Goal: Task Accomplishment & Management: Contribute content

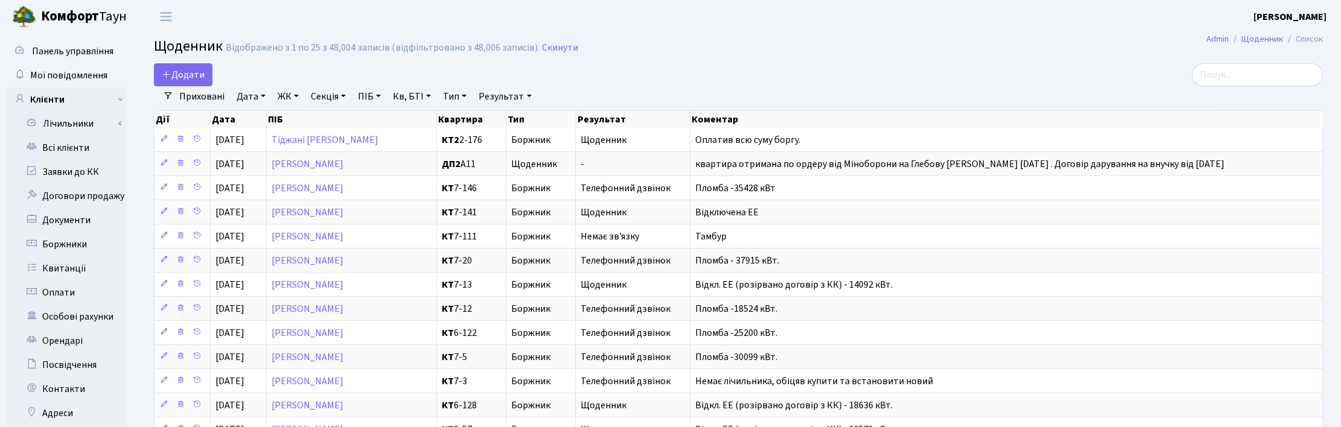
select select "25"
click at [73, 144] on link "Всі клієнти" at bounding box center [66, 148] width 121 height 24
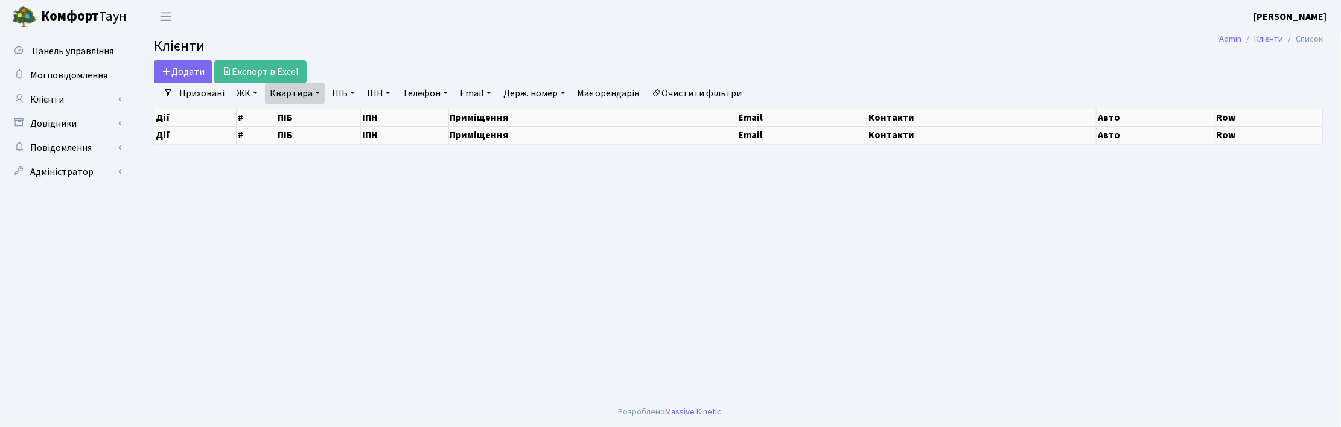
select select "25"
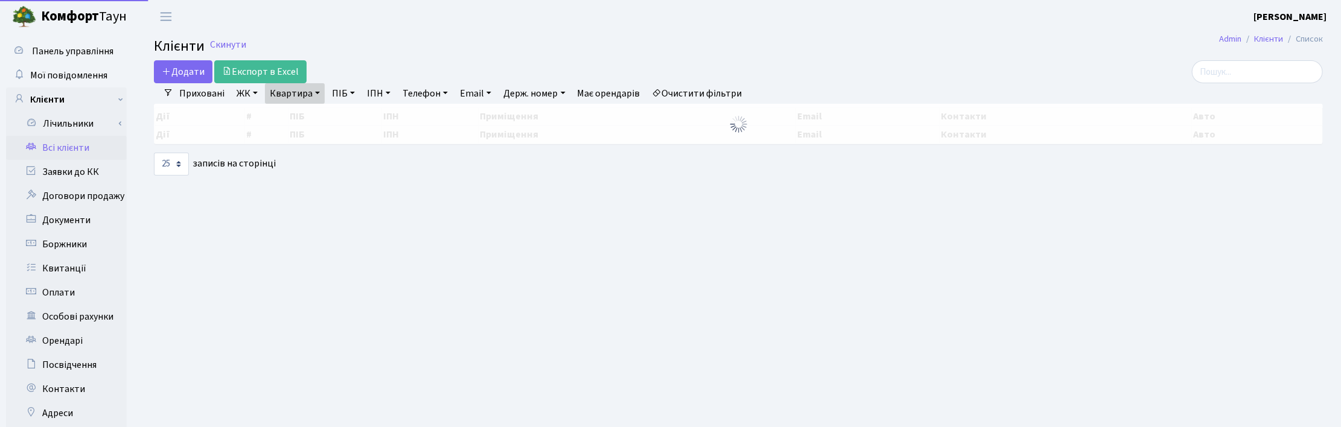
click at [310, 95] on link "Квартира" at bounding box center [295, 93] width 60 height 21
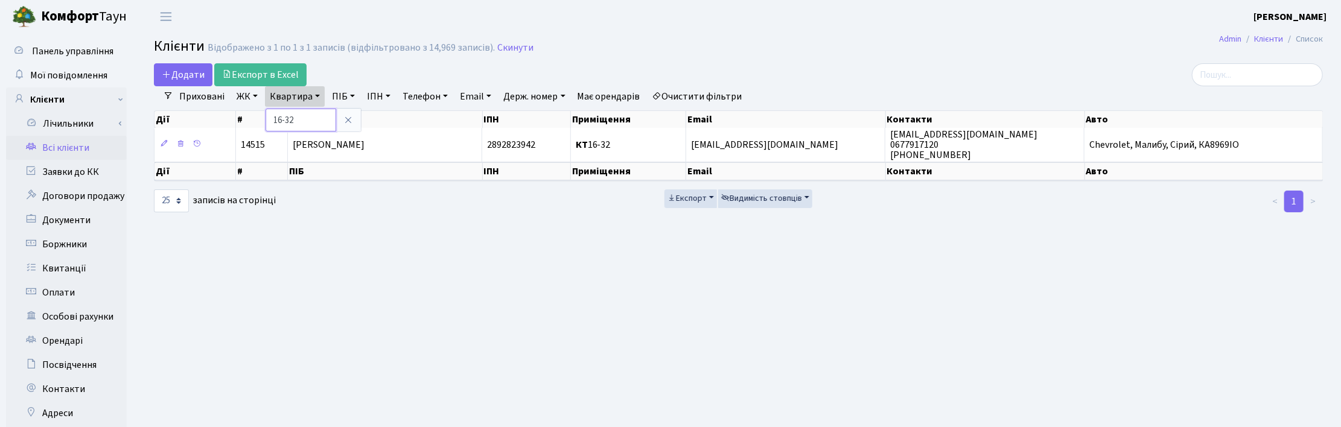
click at [301, 120] on input "16-32" at bounding box center [301, 120] width 71 height 23
drag, startPoint x: 300, startPoint y: 119, endPoint x: 263, endPoint y: 116, distance: 37.5
click at [266, 118] on input "16-32" at bounding box center [301, 120] width 71 height 23
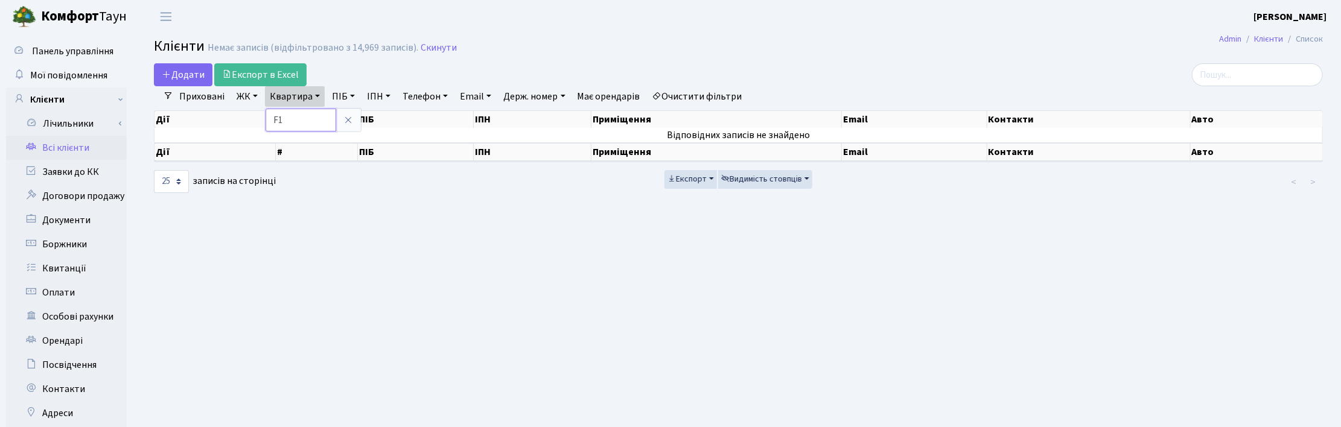
type input "F"
type input "А11"
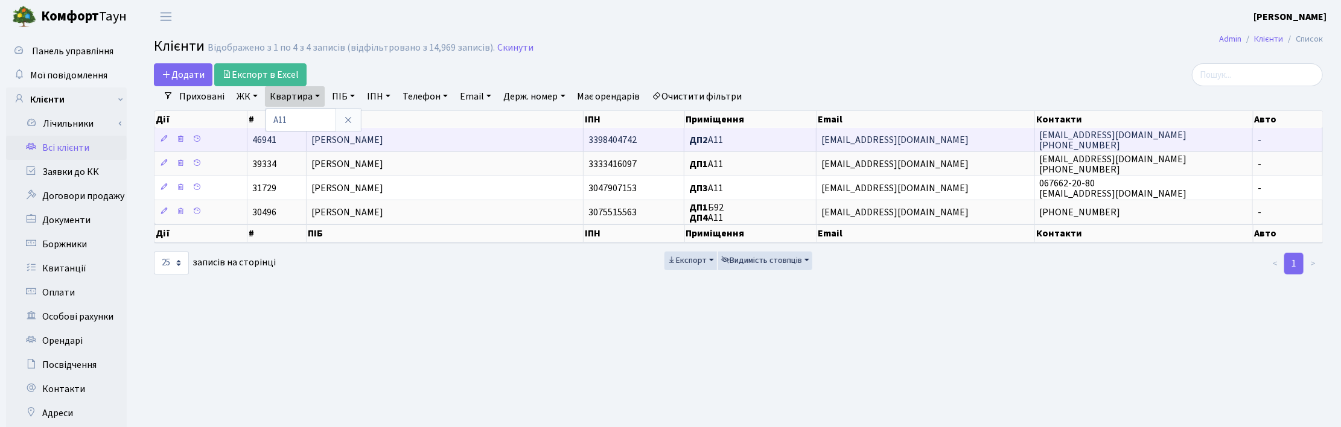
click at [374, 142] on span "Каніщева Вікторія Валеріївна" at bounding box center [347, 139] width 72 height 13
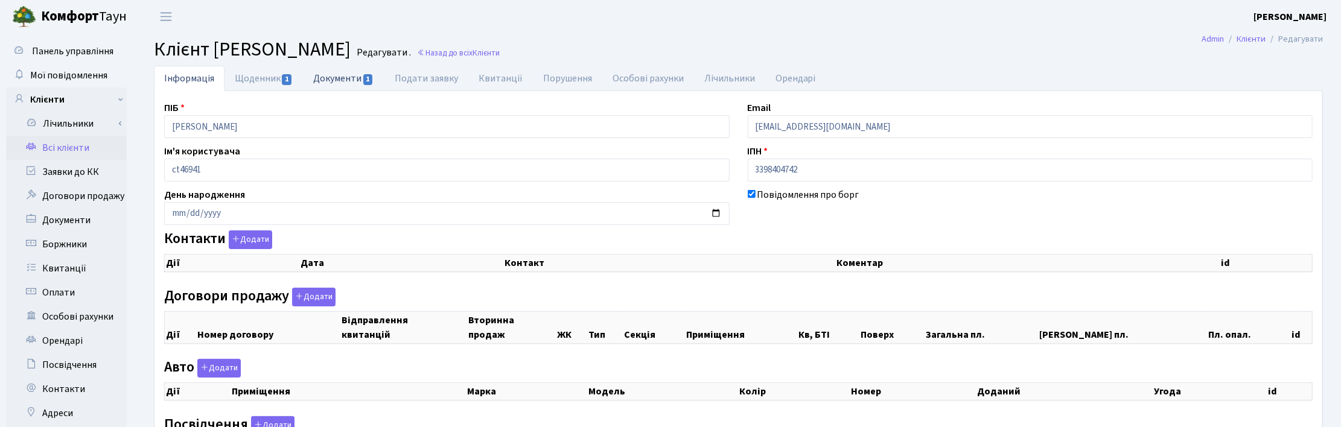
click at [347, 77] on link "Документи 1" at bounding box center [343, 78] width 81 height 25
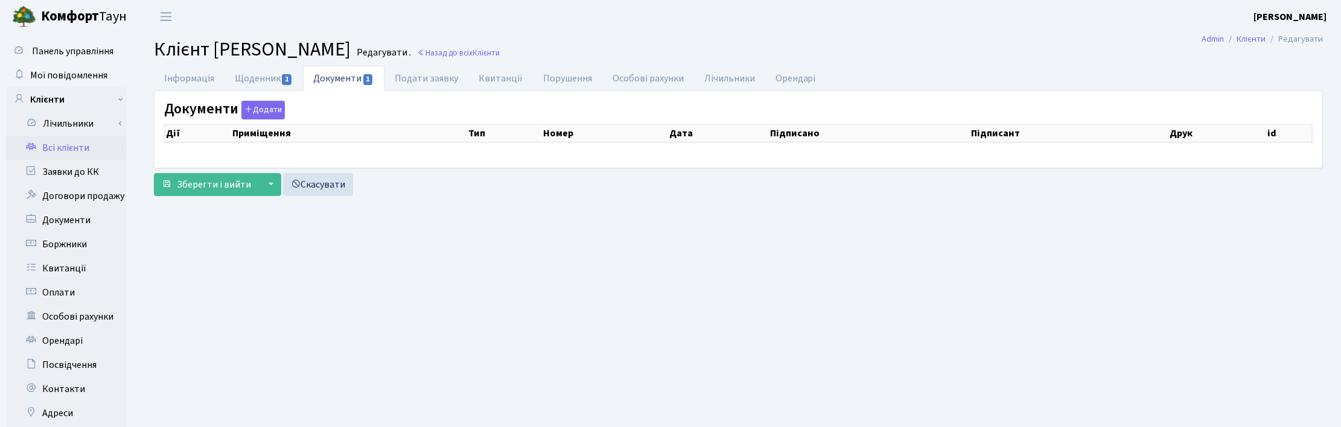
select select "25"
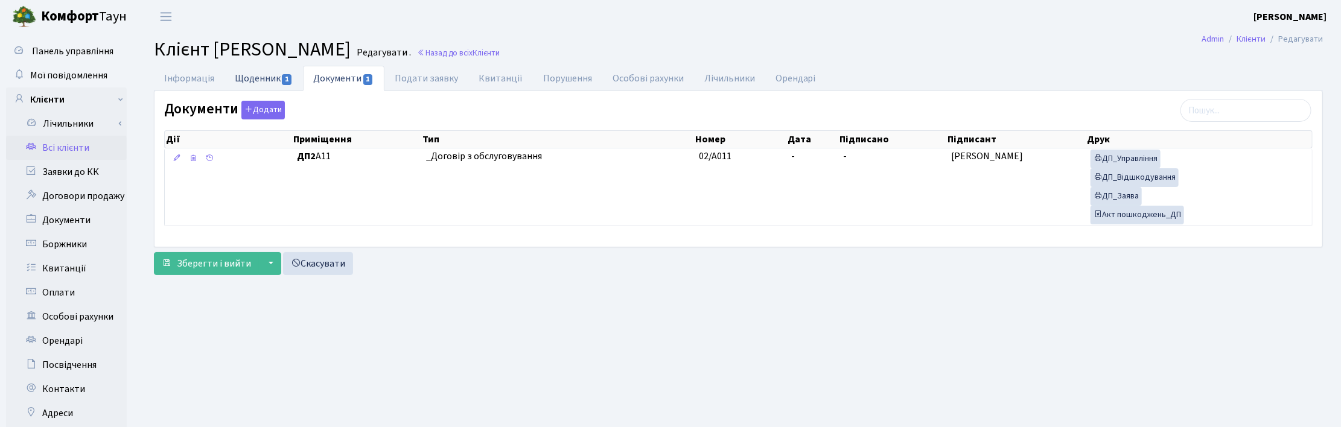
click at [275, 80] on link "Щоденник 1" at bounding box center [264, 78] width 78 height 25
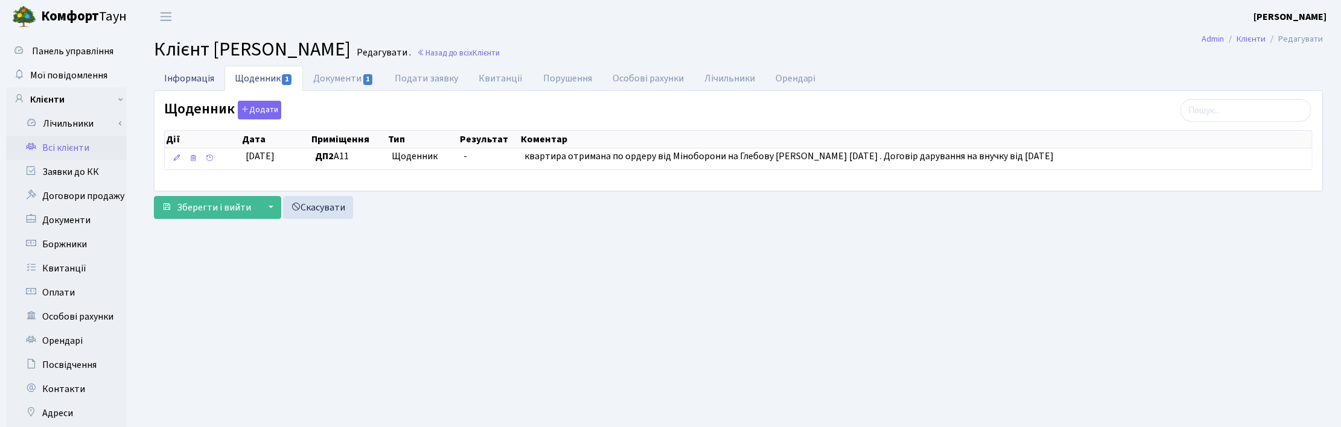
click at [188, 80] on link "Інформація" at bounding box center [189, 78] width 71 height 25
select select "25"
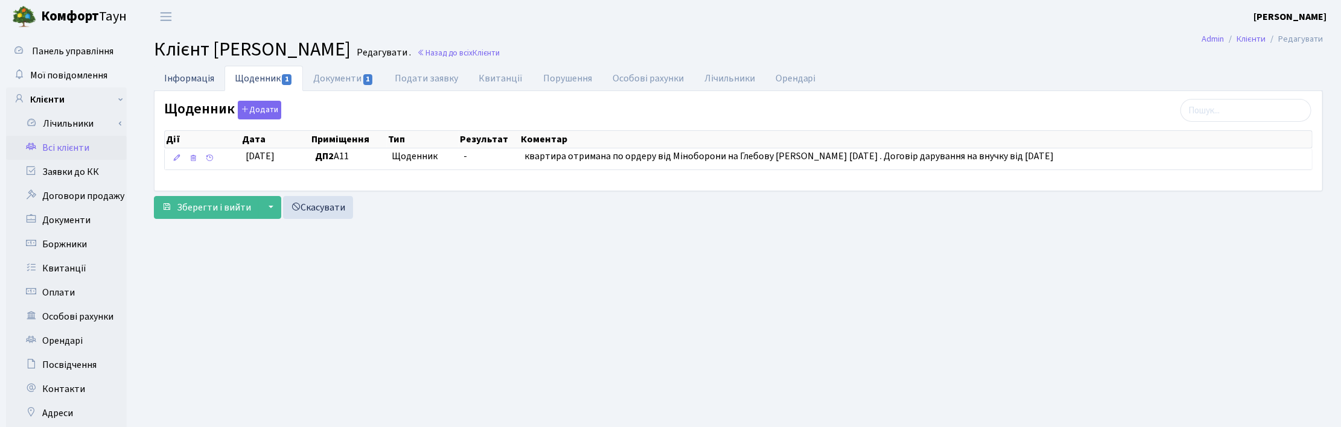
select select "25"
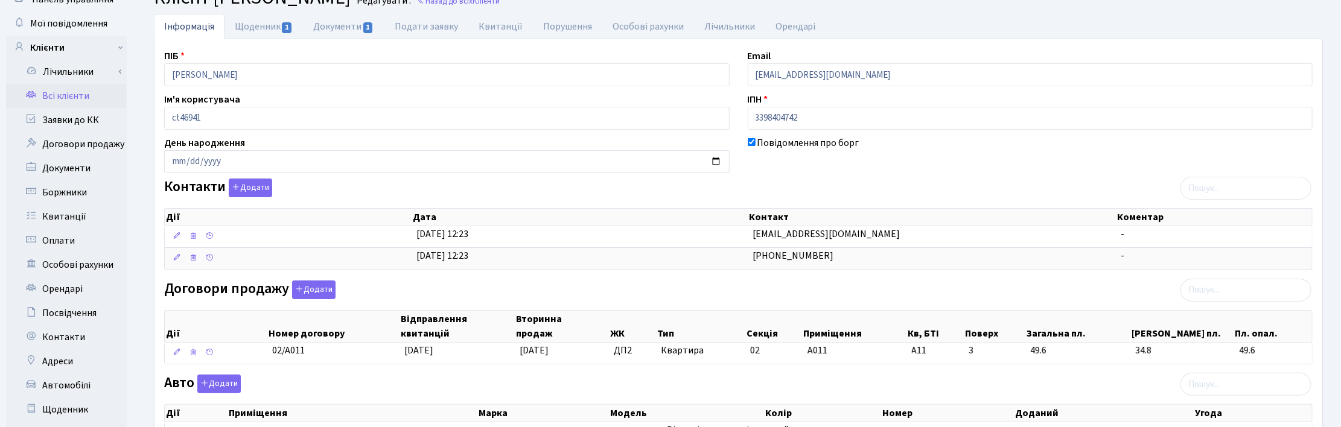
scroll to position [75, 0]
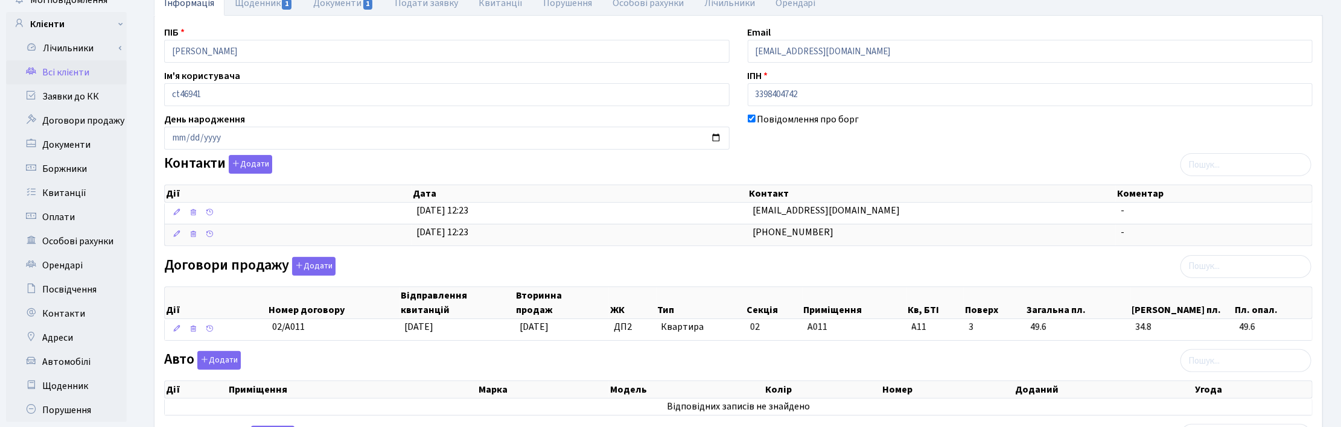
click at [846, 154] on div "ПІБ Каніщева Вікторія Валеріївна Email dima6791@ukr.net Ім'я користувача ct4694…" at bounding box center [738, 305] width 1167 height 561
drag, startPoint x: 323, startPoint y: 49, endPoint x: 118, endPoint y: 53, distance: 205.3
click at [118, 53] on div "Панель управління Мої повідомлення Клієнти Лічильники Показання" at bounding box center [670, 294] width 1341 height 672
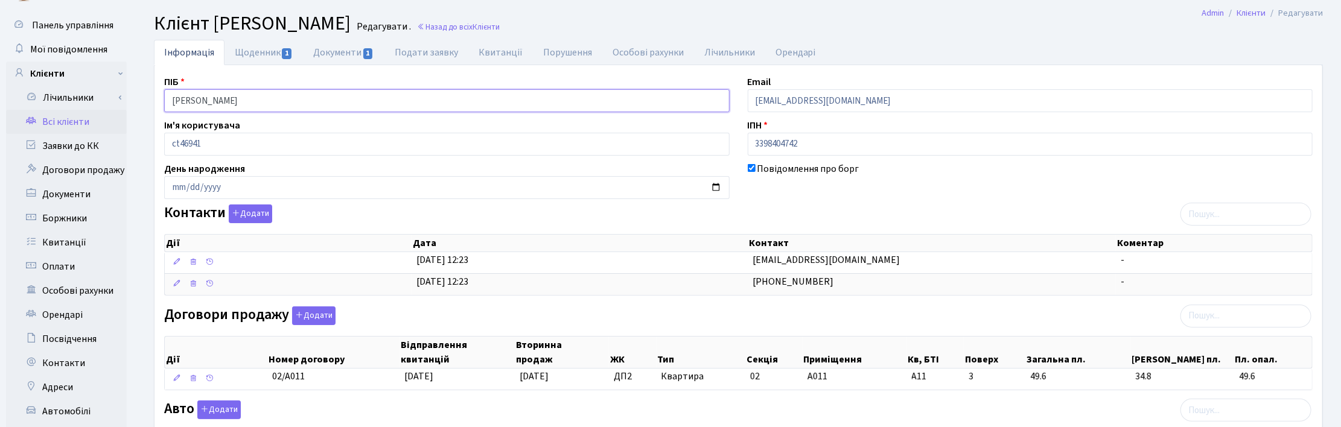
scroll to position [0, 0]
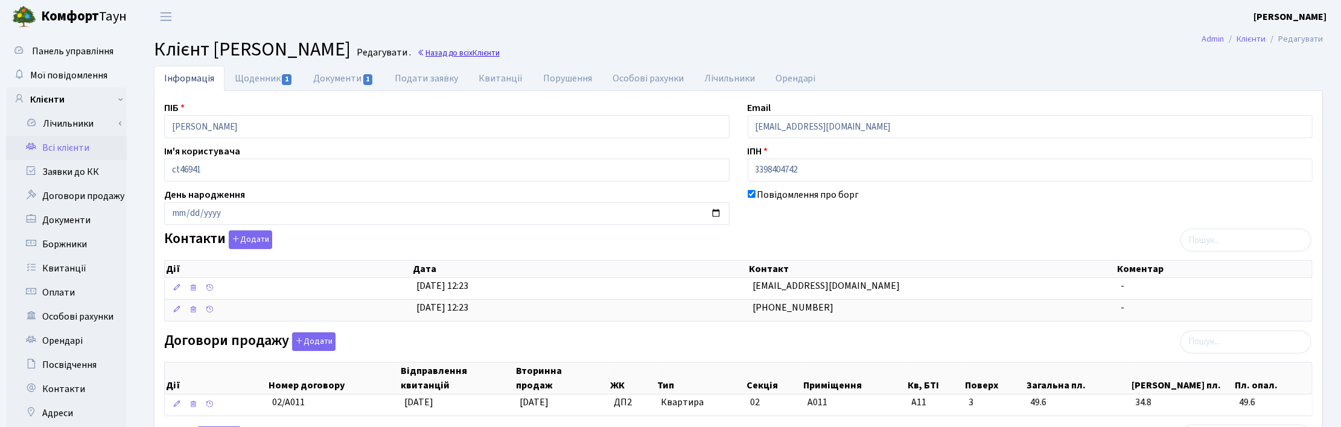
click at [500, 52] on link "Назад до всіх Клієнти" at bounding box center [458, 52] width 83 height 11
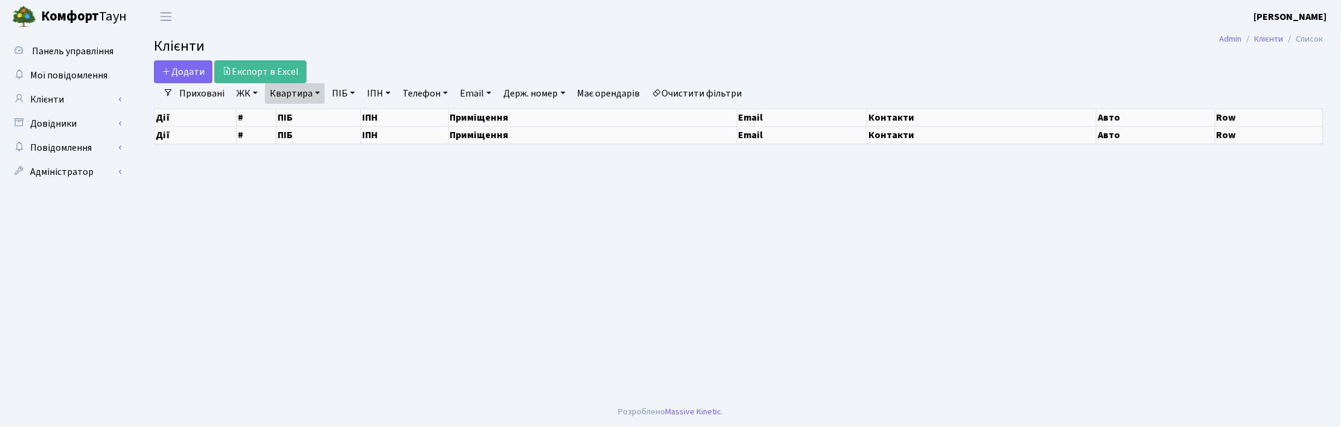
select select "25"
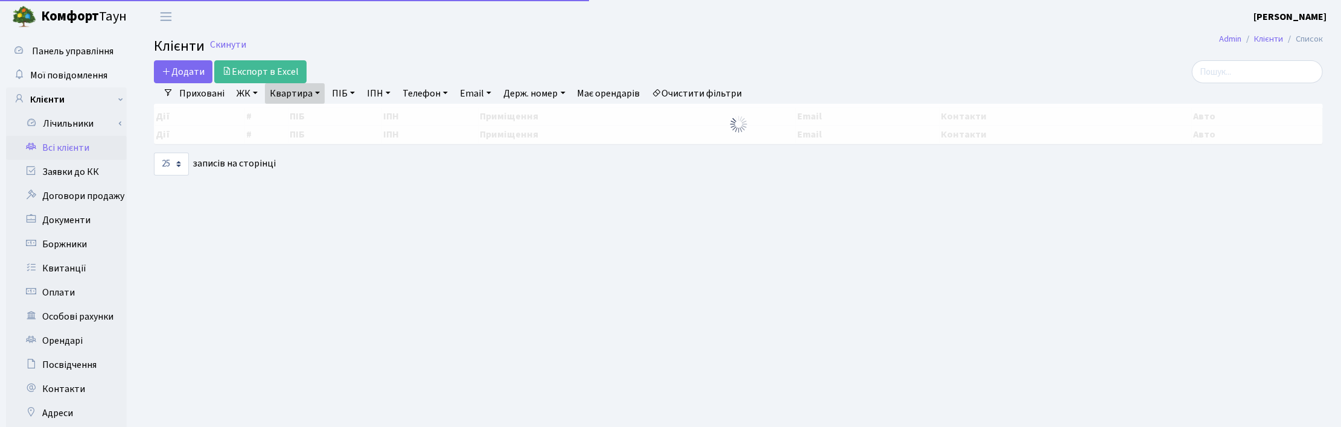
click at [314, 95] on link "Квартира" at bounding box center [295, 93] width 60 height 21
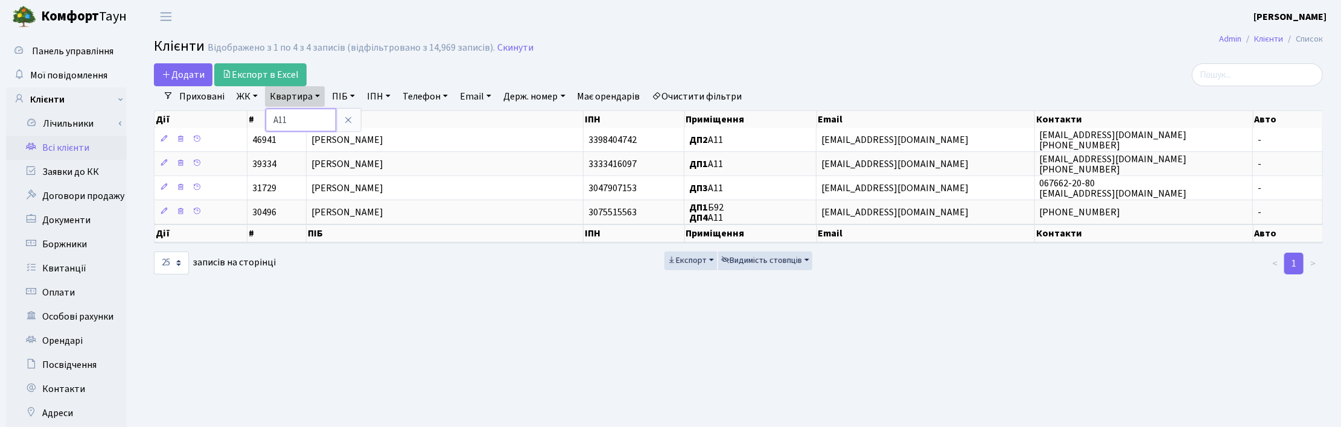
drag, startPoint x: 302, startPoint y: 119, endPoint x: 257, endPoint y: 119, distance: 45.3
click at [261, 121] on div "Додати Експорт в Excel Фільтри Приховані ЖК ТХ, вул. Ділова, 1/2 КТ, вул. Реген…" at bounding box center [738, 169] width 1187 height 212
click at [294, 98] on link "Квартира" at bounding box center [295, 96] width 60 height 21
type input "3-408"
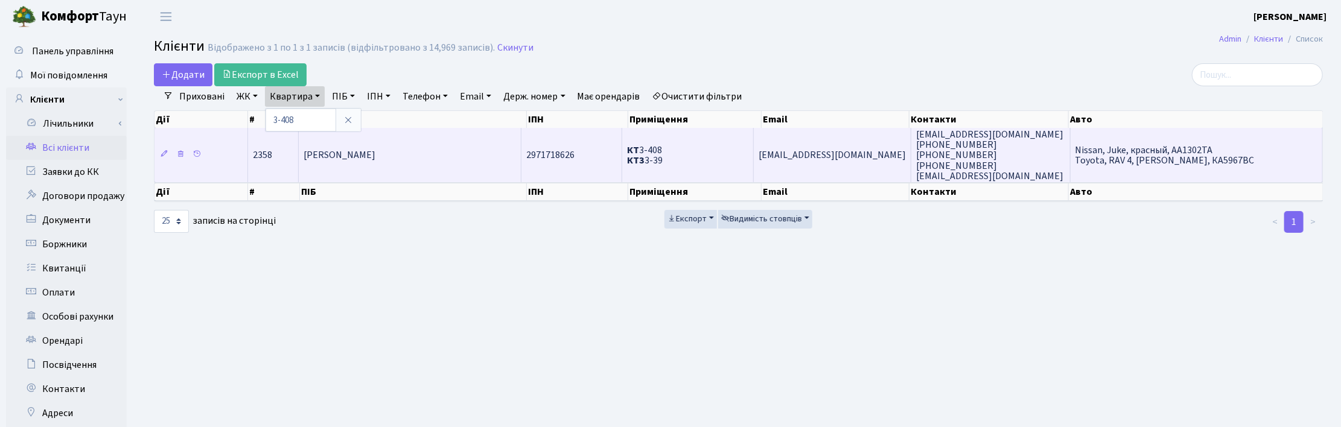
click at [371, 152] on span "Топило Вікторія Анатоліївна" at bounding box center [340, 155] width 72 height 13
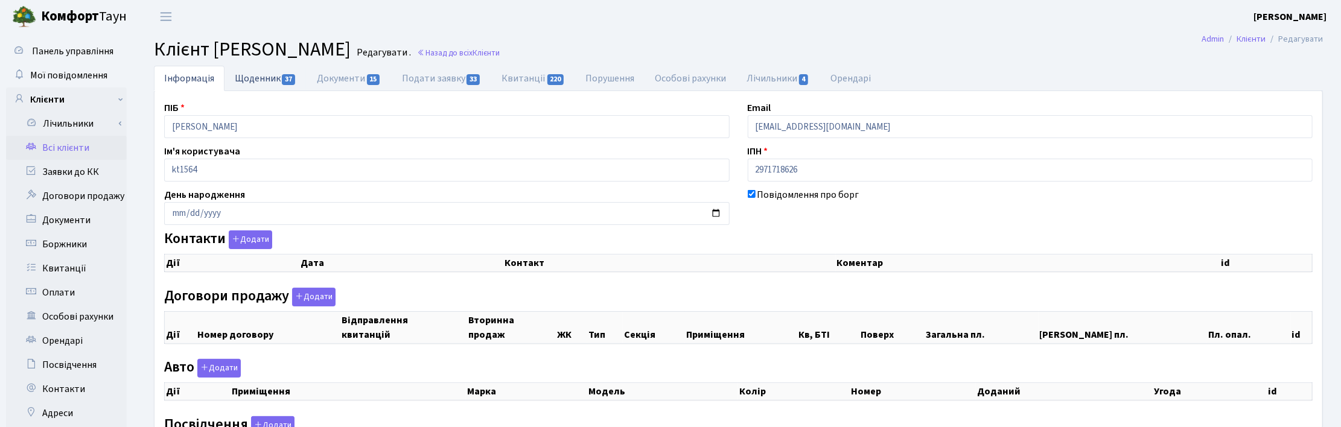
click at [255, 79] on link "Щоденник 37" at bounding box center [266, 78] width 82 height 25
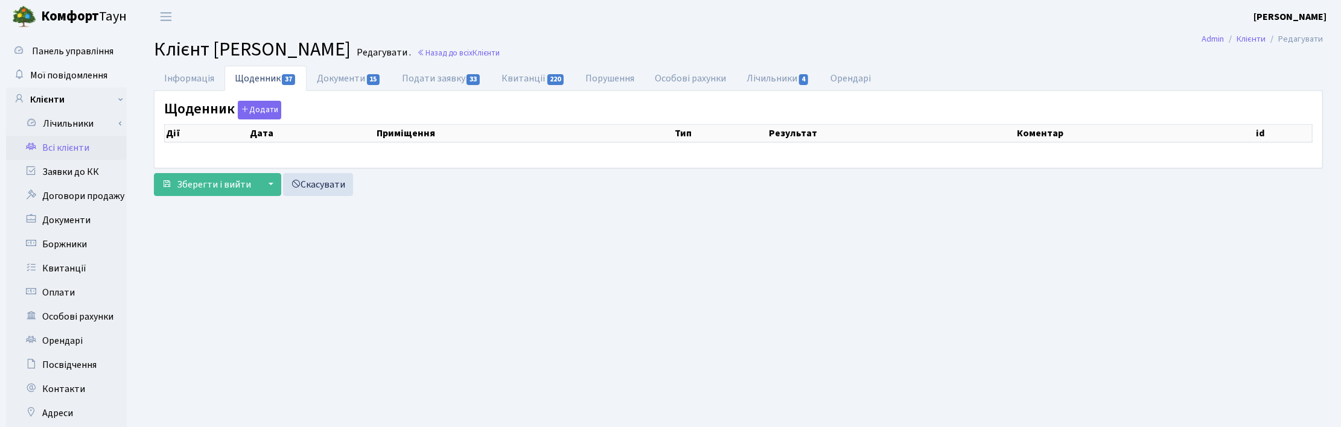
select select "25"
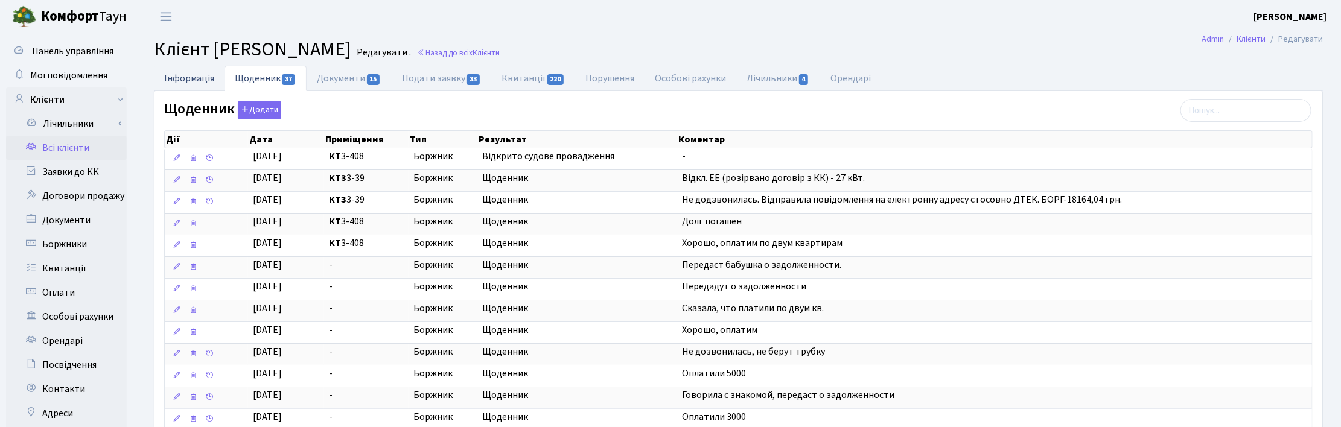
click at [176, 75] on link "Інформація" at bounding box center [189, 78] width 71 height 25
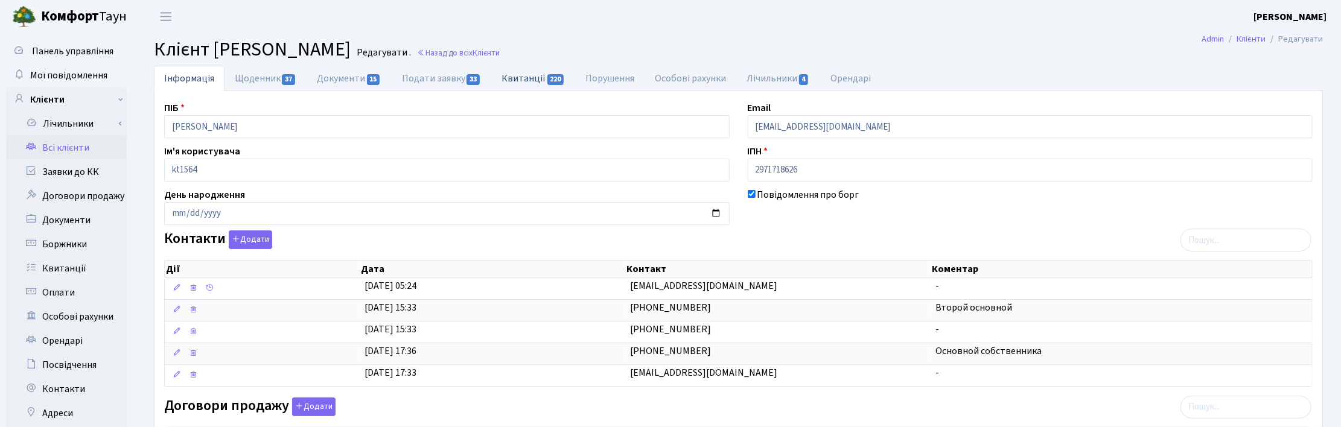
click at [523, 79] on link "Квитанції 220" at bounding box center [533, 78] width 84 height 25
select select "25"
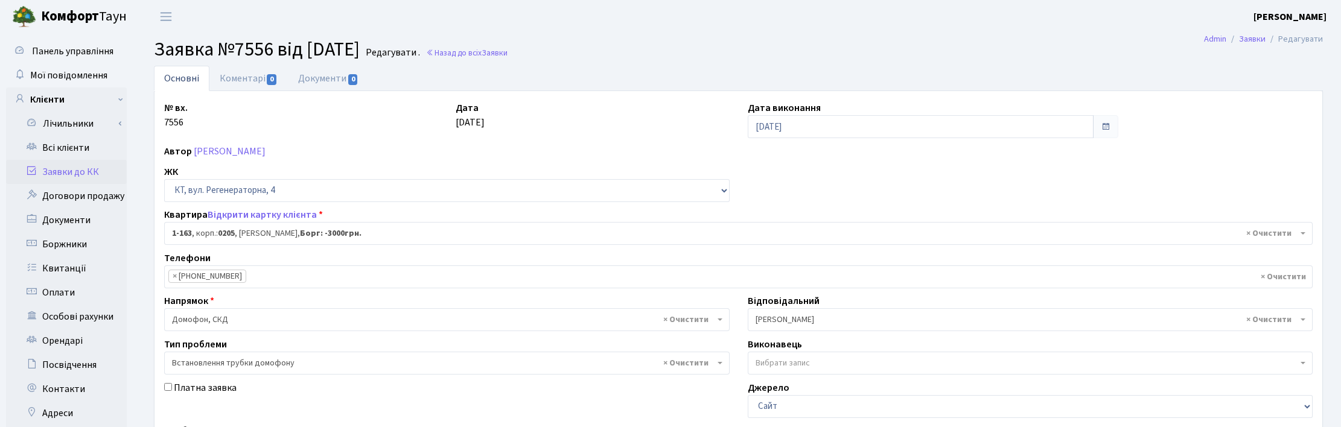
select select "163"
select select "5"
click at [56, 151] on link "Всі клієнти" at bounding box center [66, 148] width 121 height 24
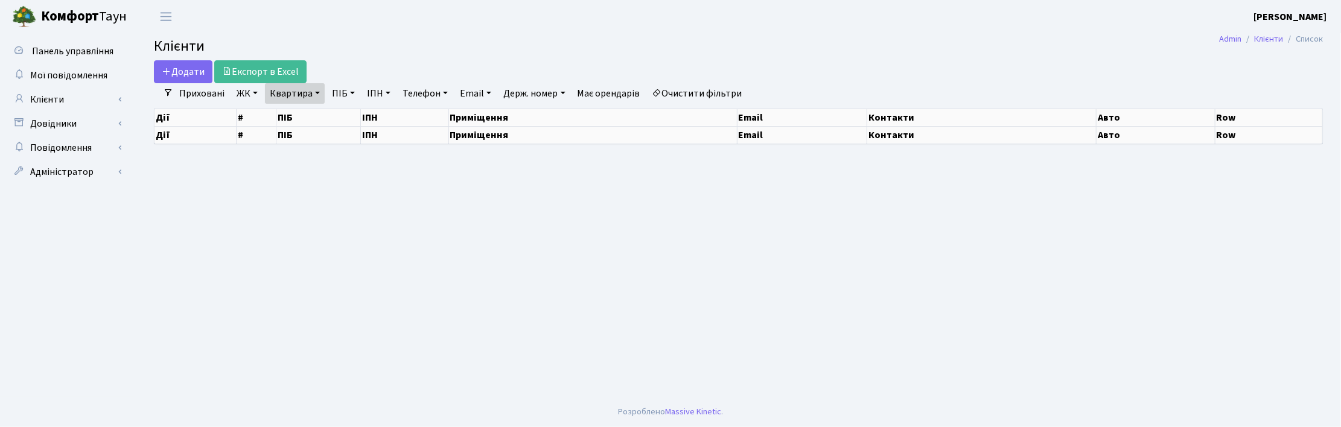
select select "25"
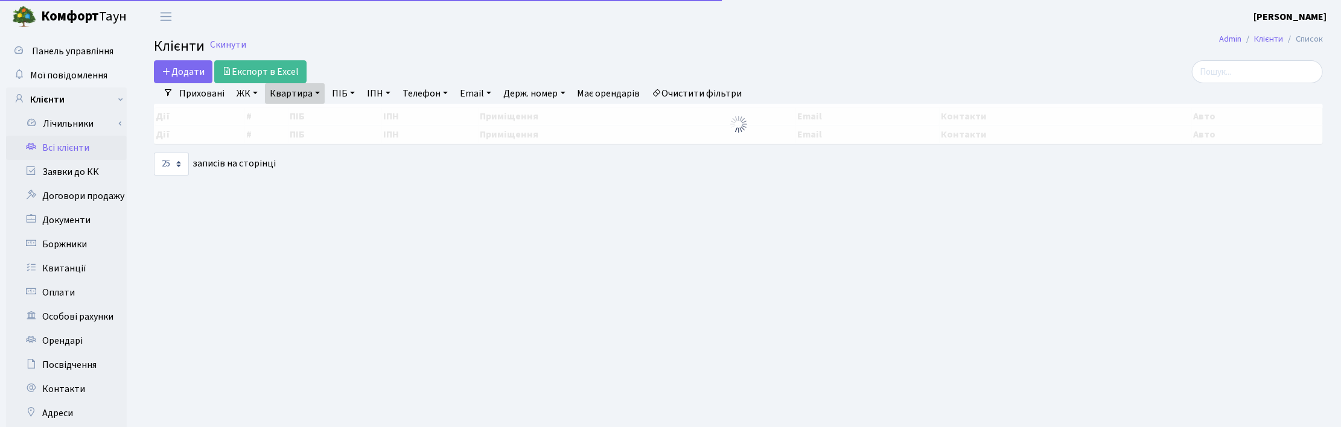
click at [311, 98] on link "Квартира" at bounding box center [295, 93] width 60 height 21
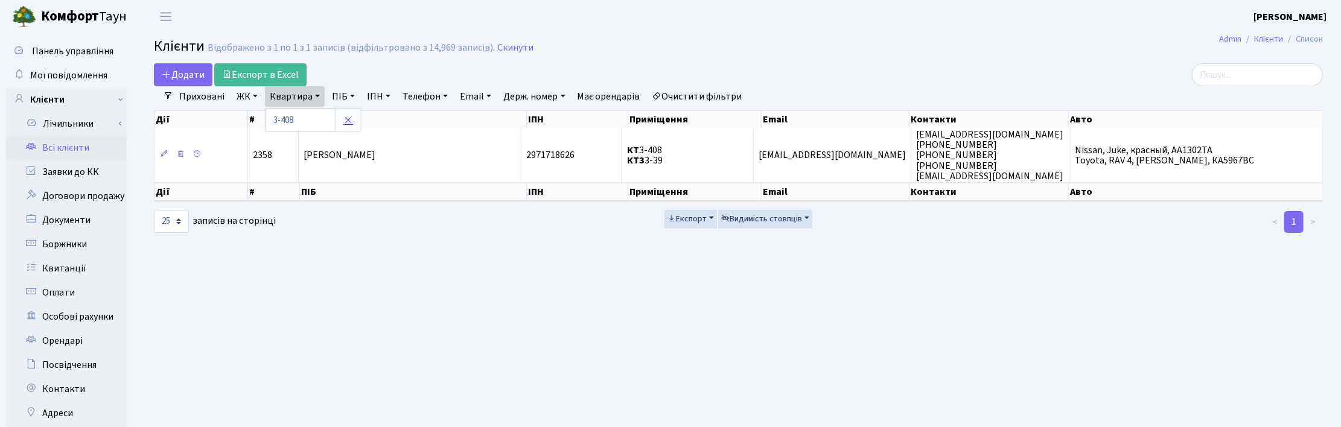
click at [345, 120] on icon at bounding box center [348, 120] width 10 height 10
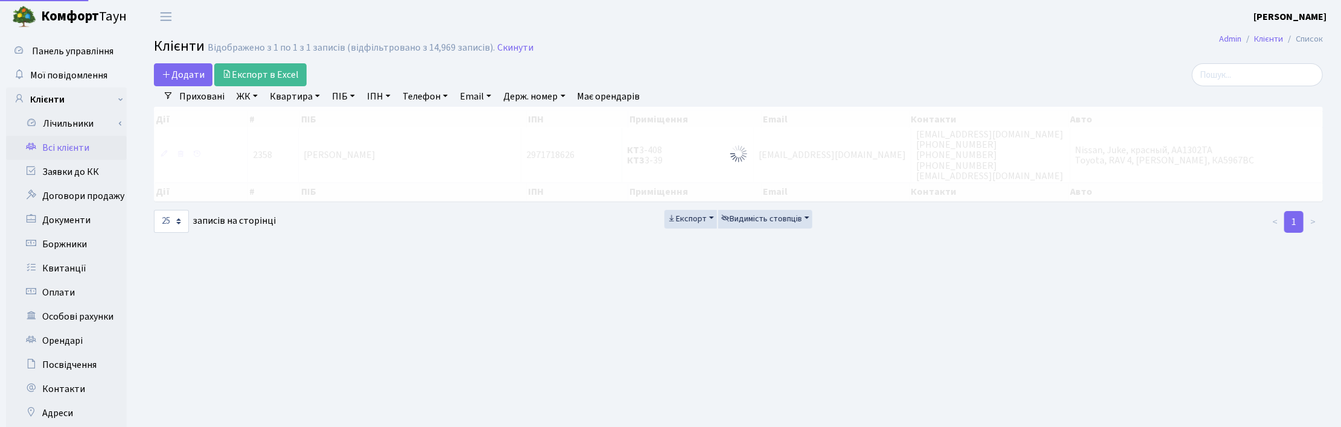
click at [347, 101] on link "ПІБ" at bounding box center [343, 96] width 33 height 21
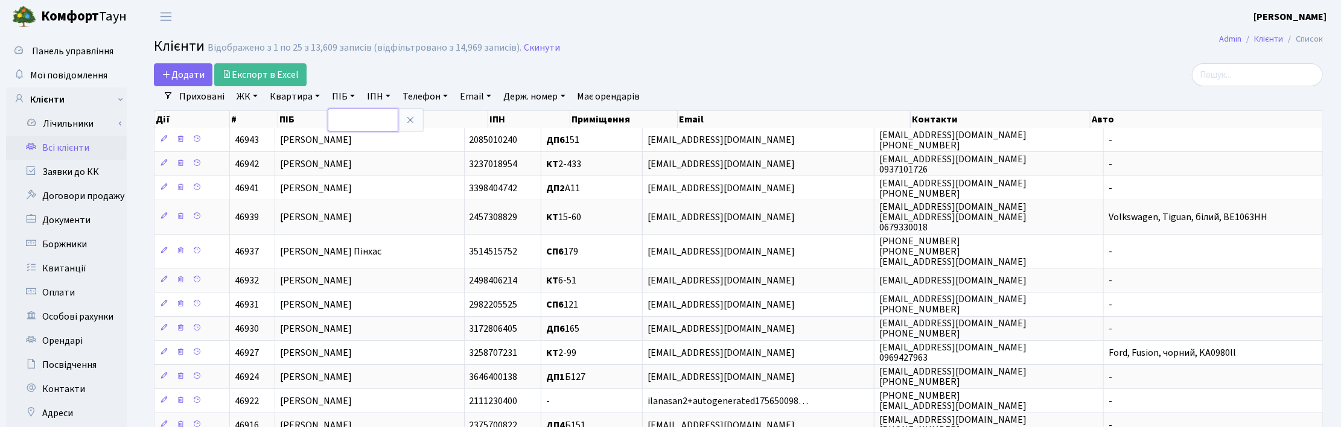
click at [350, 120] on input "text" at bounding box center [363, 120] width 71 height 23
type input "федоров"
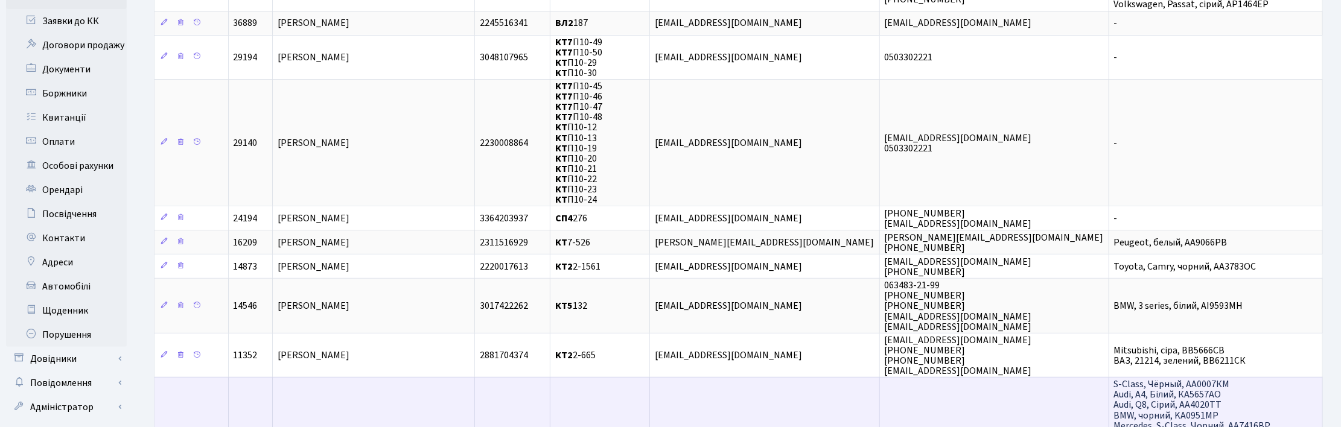
scroll to position [302, 0]
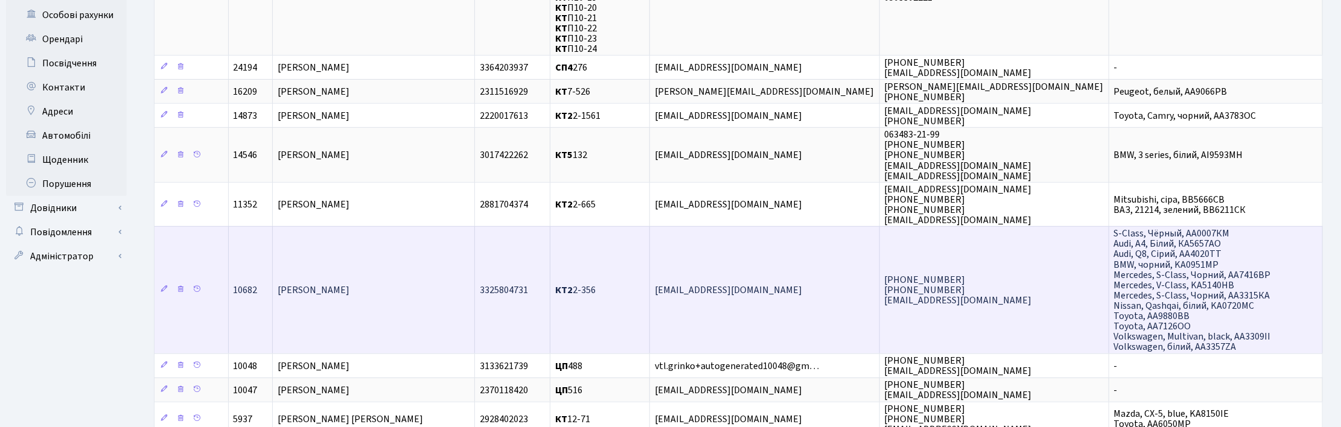
click at [374, 299] on td "Федоров Михайло Альбертович" at bounding box center [374, 289] width 202 height 127
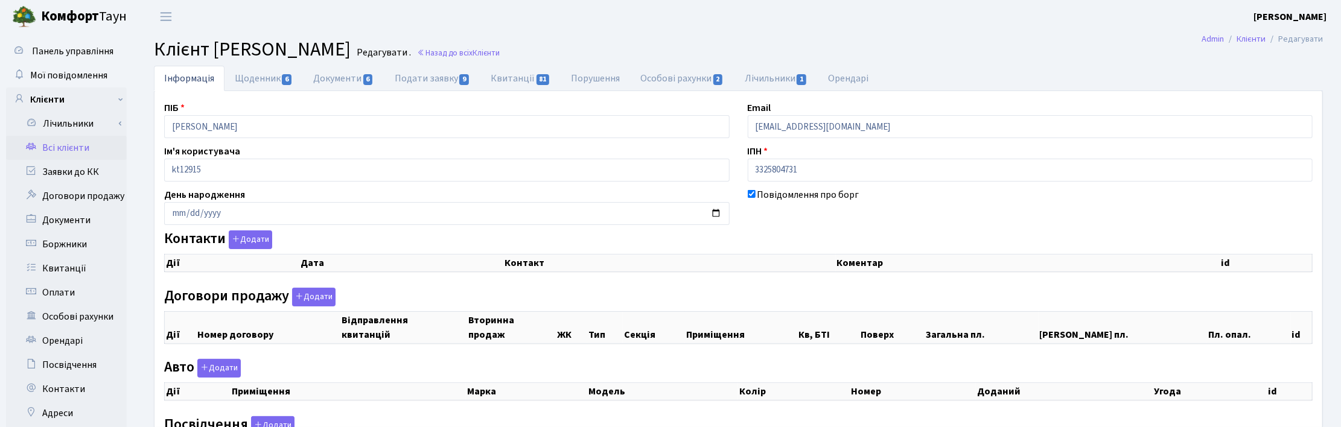
checkbox input "true"
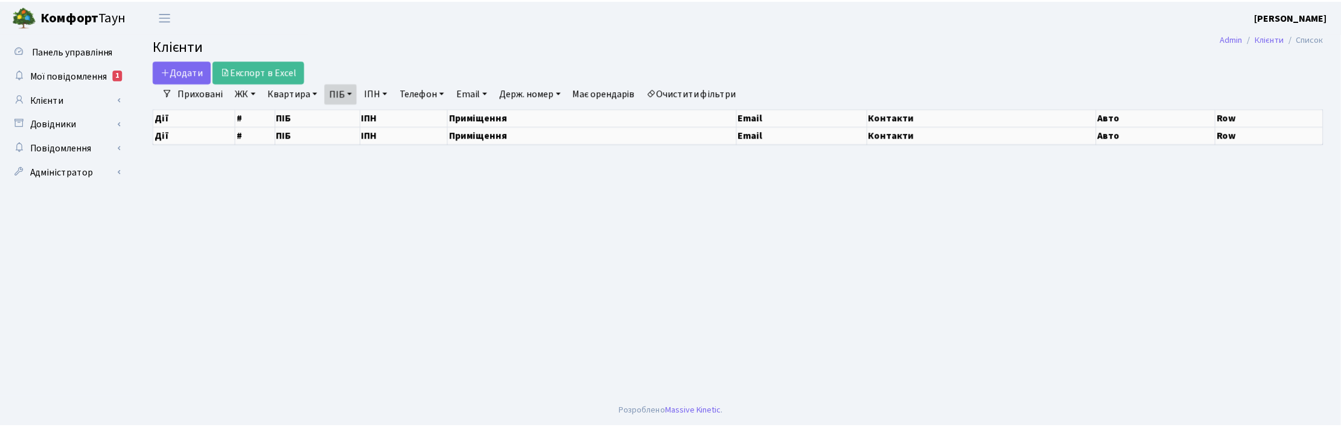
scroll to position [2, 0]
select select "25"
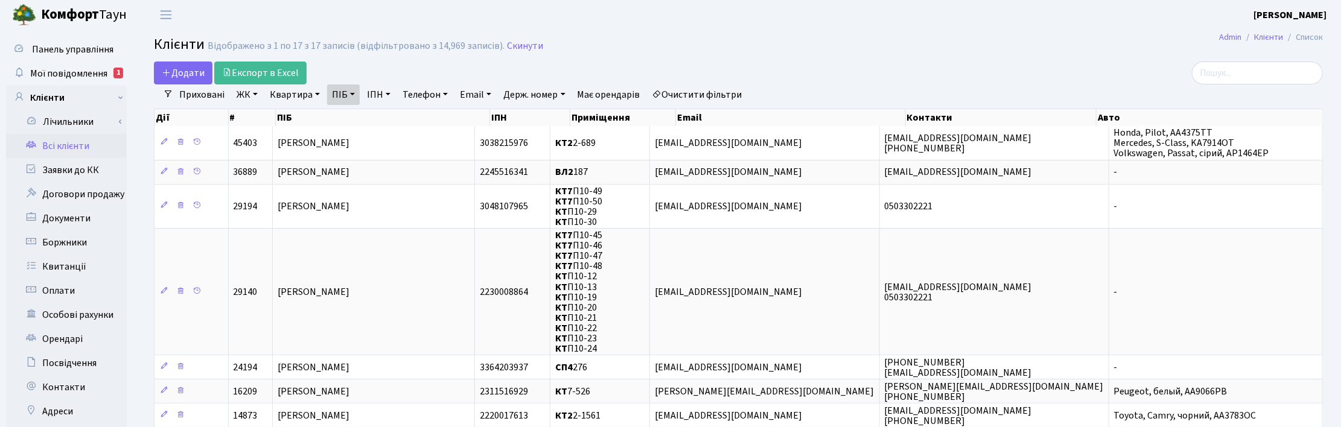
click at [349, 100] on link "ПІБ" at bounding box center [343, 95] width 33 height 21
click at [403, 119] on link at bounding box center [410, 118] width 25 height 23
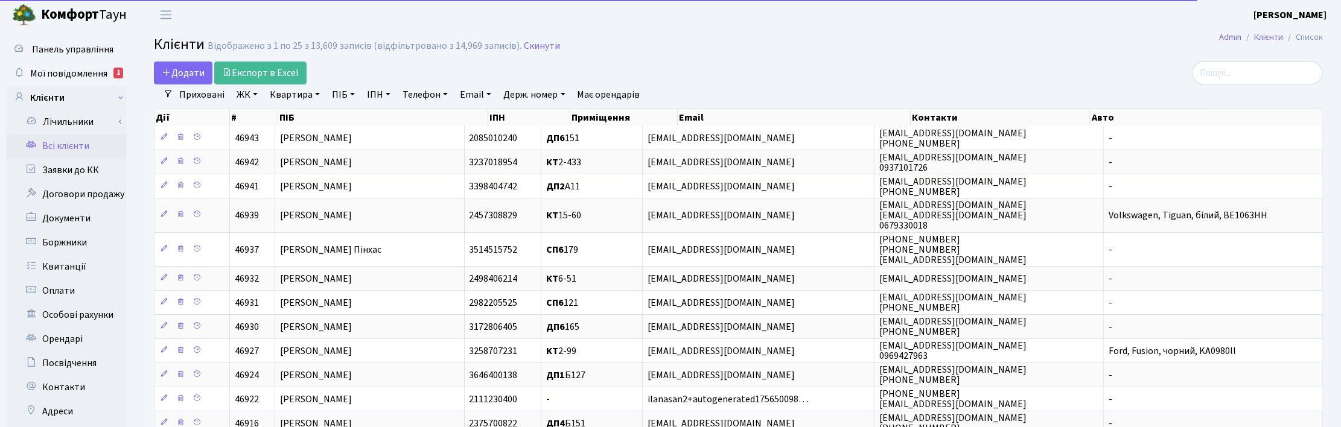
click at [305, 91] on link "Квартира" at bounding box center [295, 95] width 60 height 21
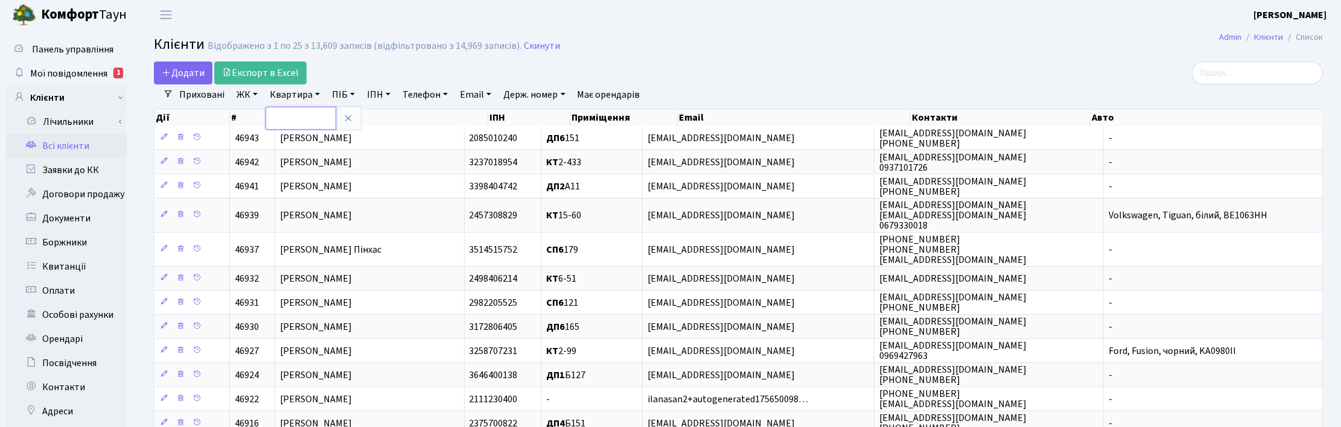
click at [308, 115] on input "text" at bounding box center [301, 118] width 71 height 23
type input "А11"
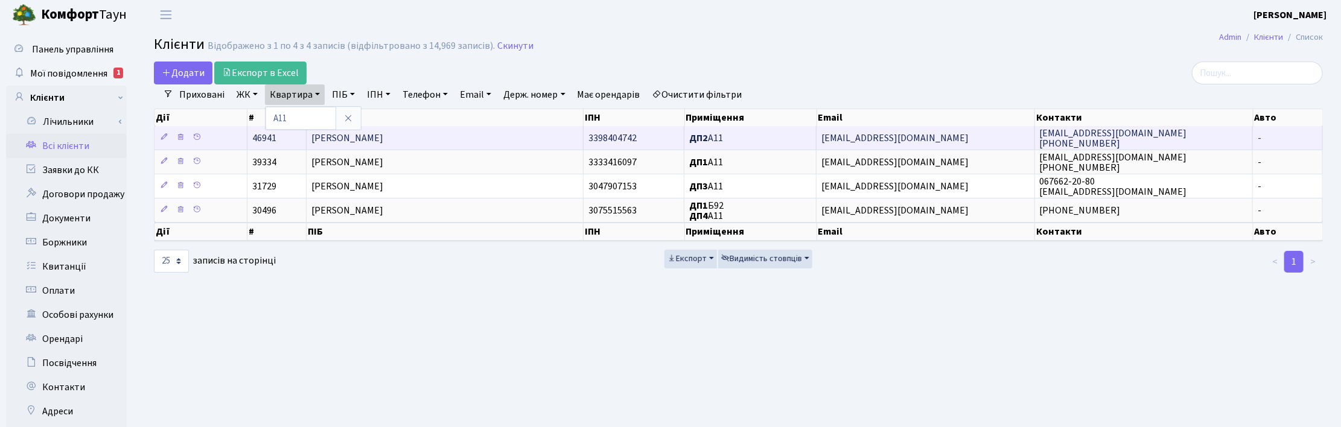
click at [383, 142] on span "[PERSON_NAME]" at bounding box center [347, 138] width 72 height 13
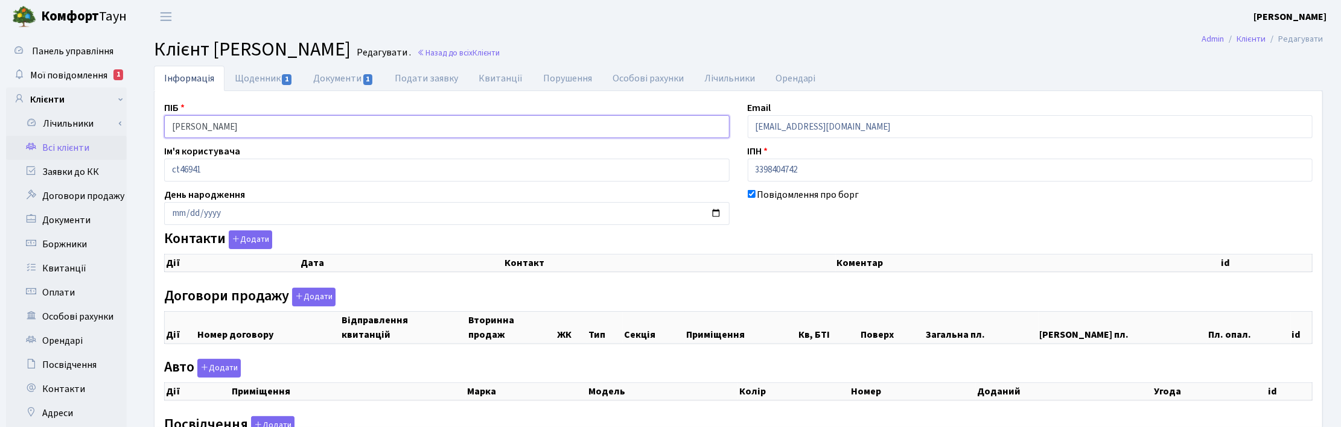
checkbox input "true"
select select "25"
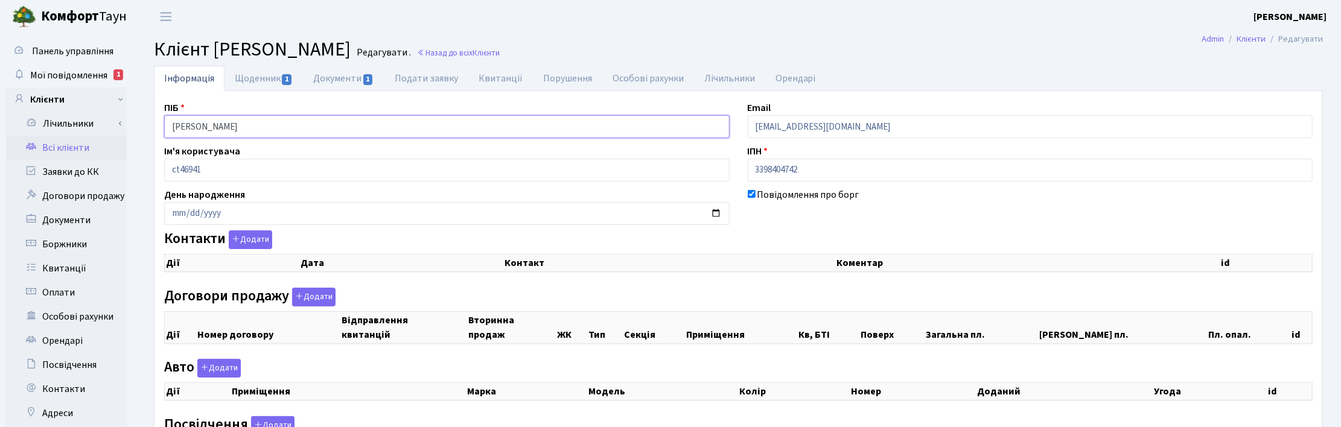
select select "25"
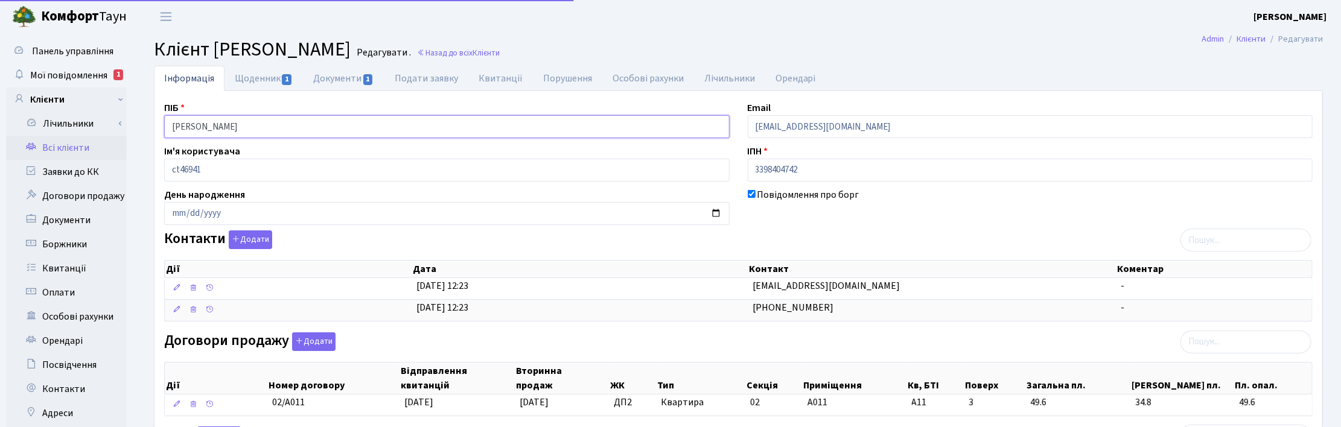
drag, startPoint x: 296, startPoint y: 128, endPoint x: 153, endPoint y: 118, distance: 143.4
click at [154, 120] on div "ПІБ [PERSON_NAME] Email [EMAIL_ADDRESS][DOMAIN_NAME] Ім'я користувача ct46941 І…" at bounding box center [738, 381] width 1169 height 581
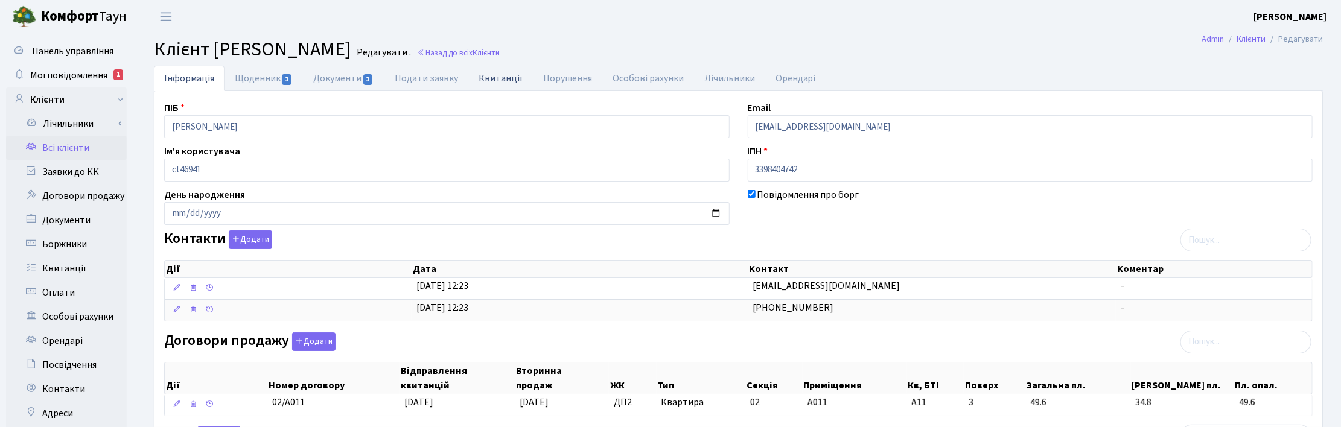
click at [505, 73] on link "Квитанції" at bounding box center [500, 78] width 65 height 25
select select "25"
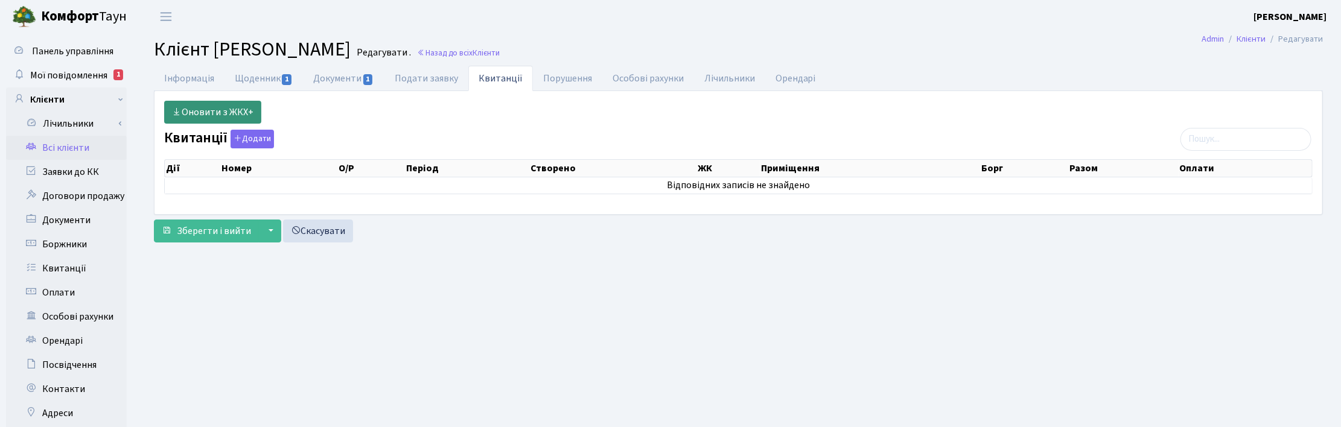
click at [208, 103] on link "Оновити з ЖКХ+" at bounding box center [212, 112] width 97 height 23
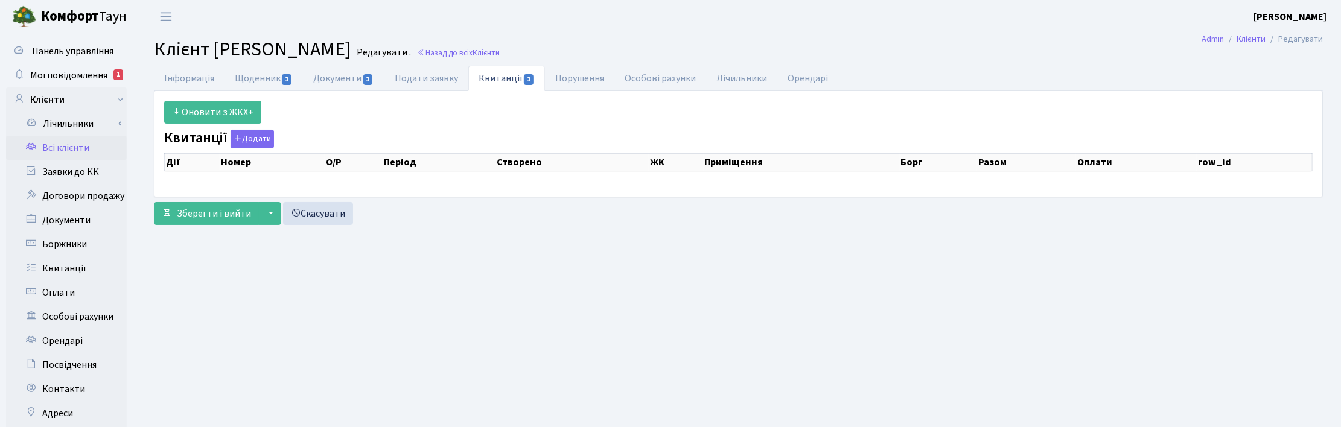
select select "25"
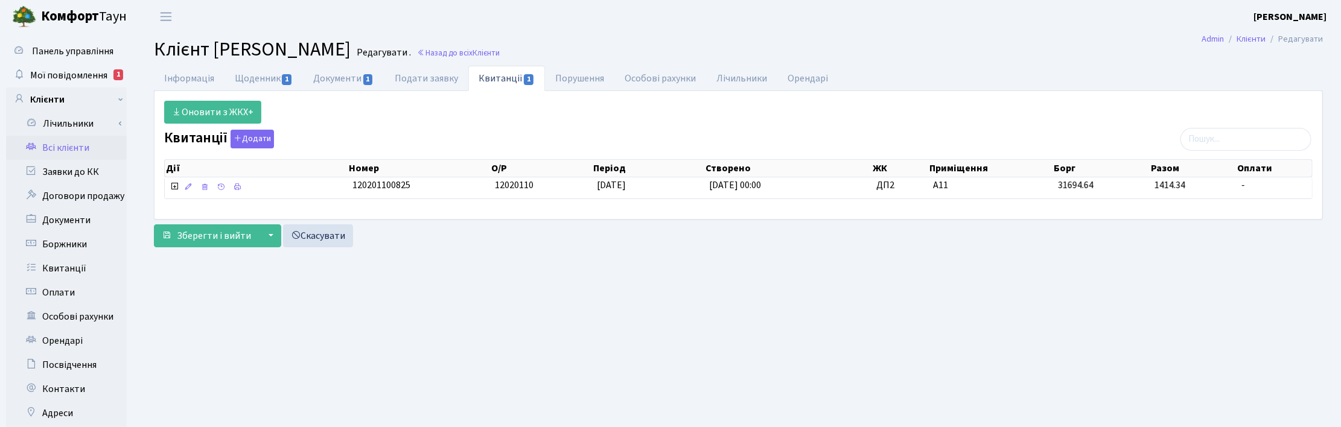
click at [1105, 53] on h2 "Клієнт [PERSON_NAME] . Назад до всіх Клієнти" at bounding box center [738, 49] width 1169 height 23
drag, startPoint x: 726, startPoint y: 21, endPoint x: 767, endPoint y: -83, distance: 112.4
click at [767, 0] on html "[PERSON_NAME] [PERSON_NAME] Мій обліковий запис Вийти Панель управління Мої пов…" at bounding box center [670, 303] width 1341 height 607
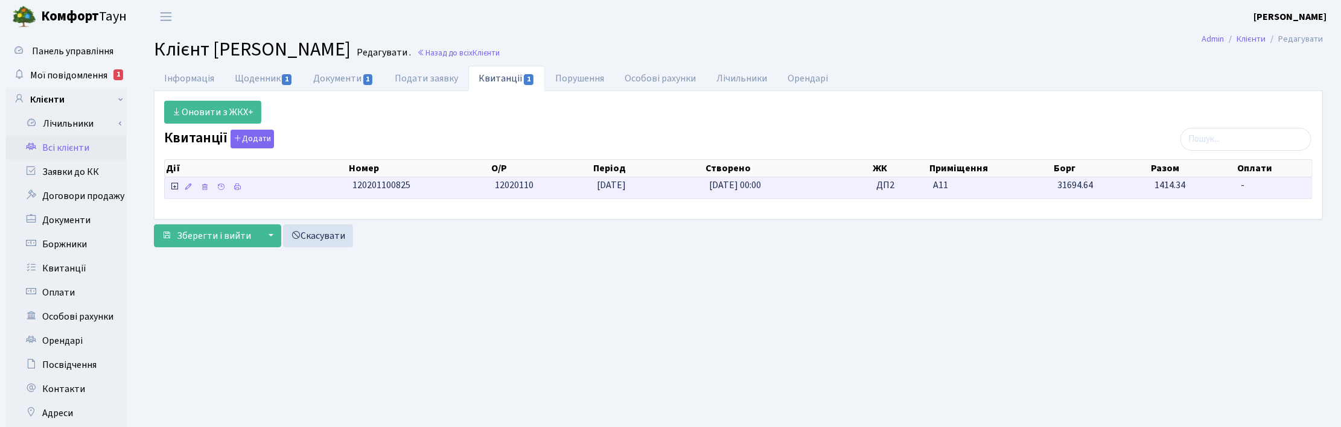
click at [583, 192] on td "12020110" at bounding box center [541, 187] width 102 height 21
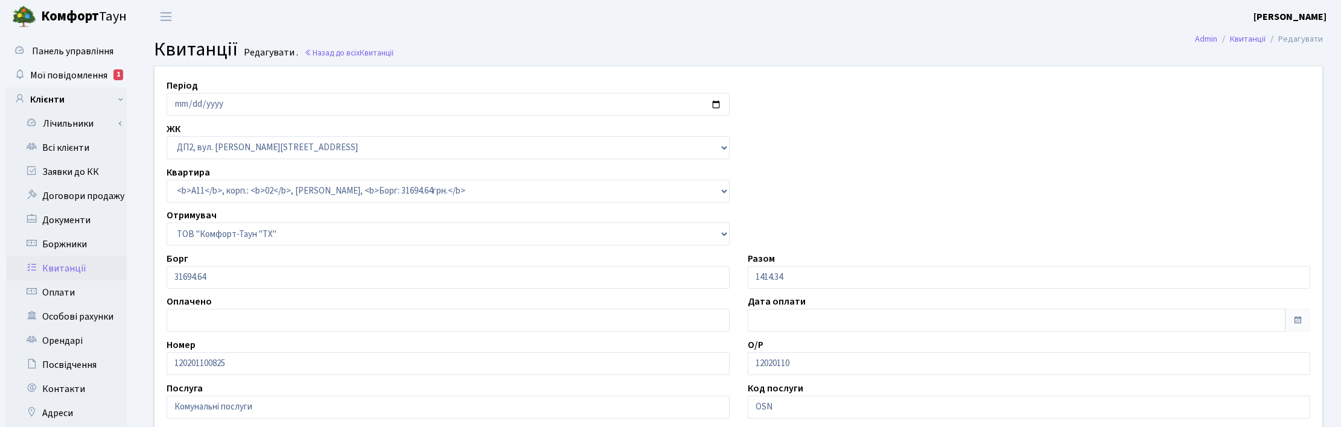
select select "34021"
select select "25"
click at [62, 145] on link "Всі клієнти" at bounding box center [66, 148] width 121 height 24
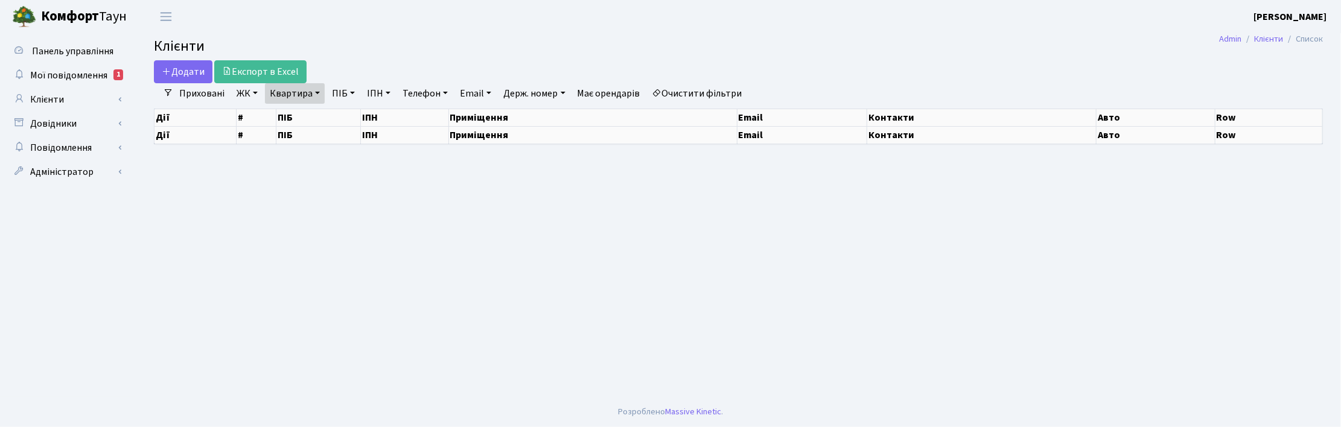
select select "25"
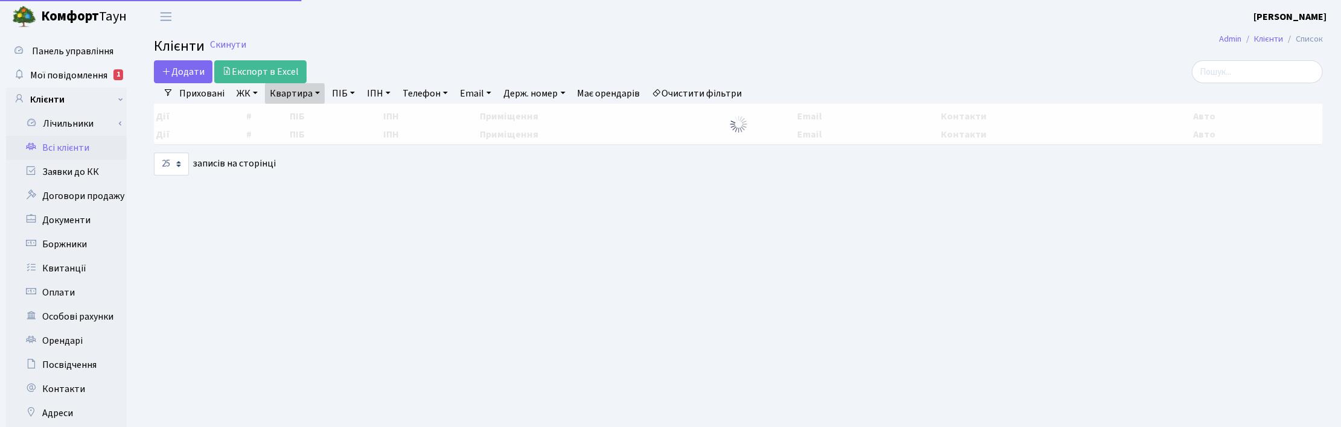
click at [313, 92] on link "Квартира" at bounding box center [295, 93] width 60 height 21
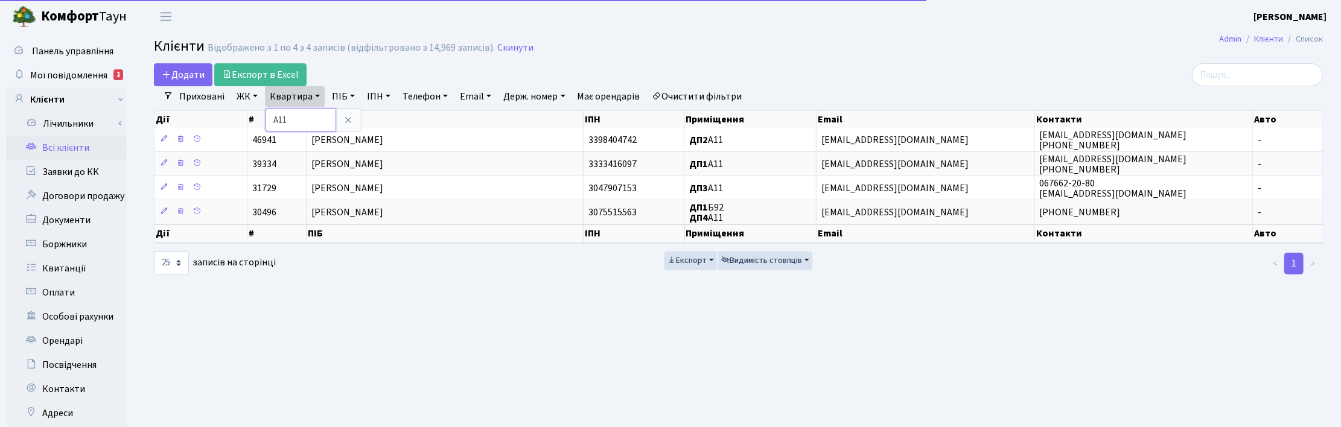
click at [297, 115] on input "А11" at bounding box center [301, 120] width 71 height 23
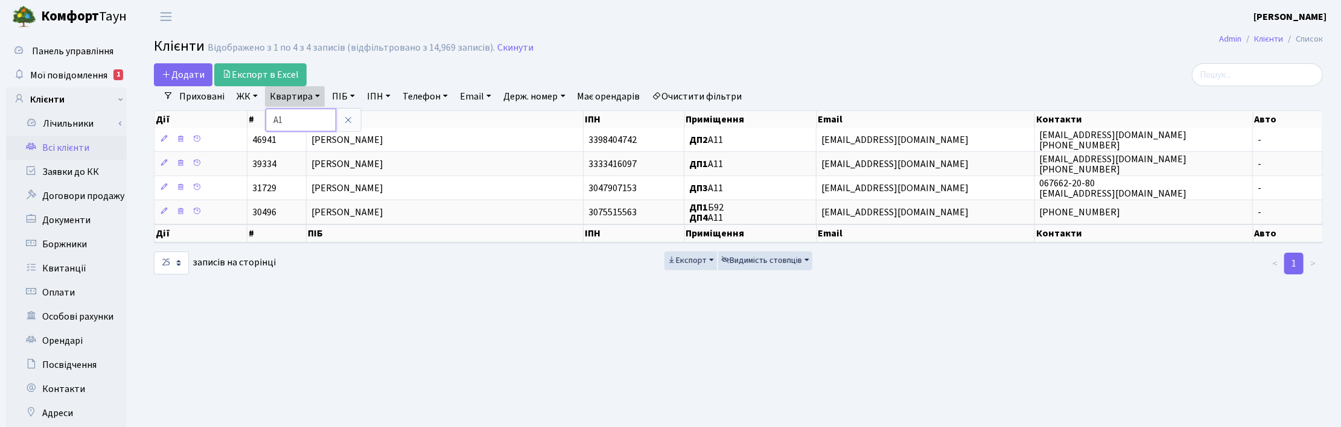
type input "А"
click at [499, 47] on link "Скинути" at bounding box center [515, 47] width 36 height 11
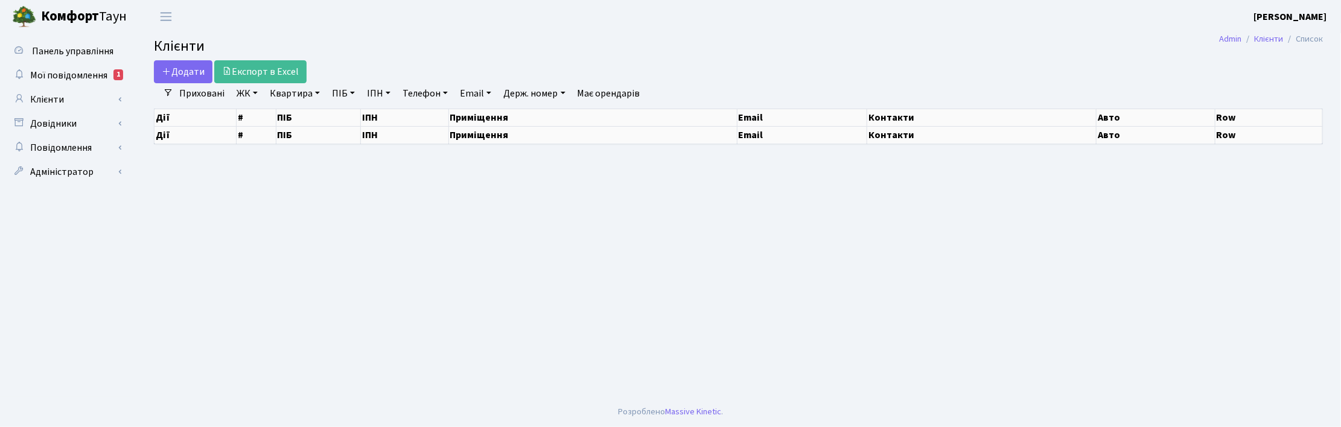
select select "25"
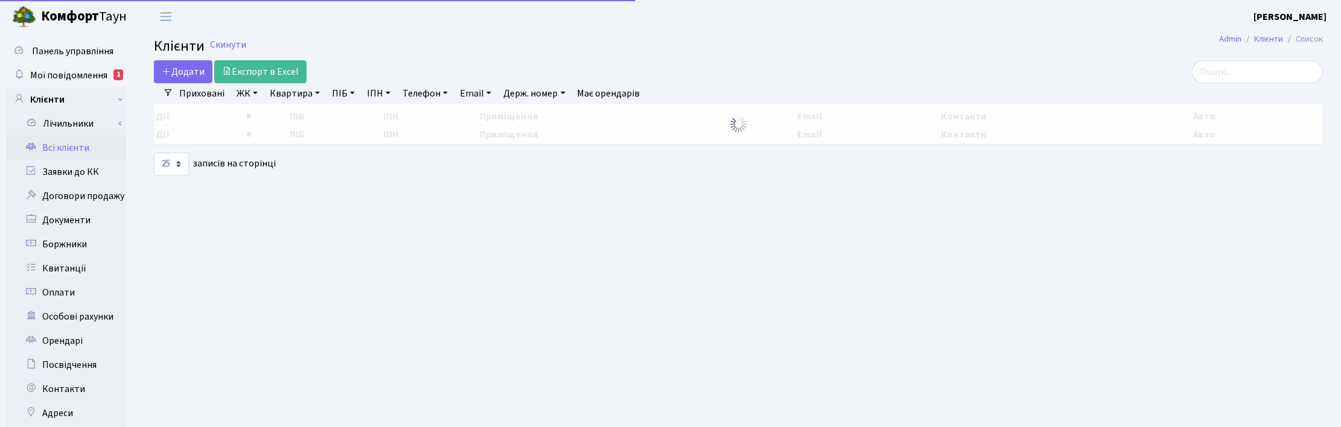
click at [531, 95] on link "Держ. номер" at bounding box center [534, 93] width 71 height 21
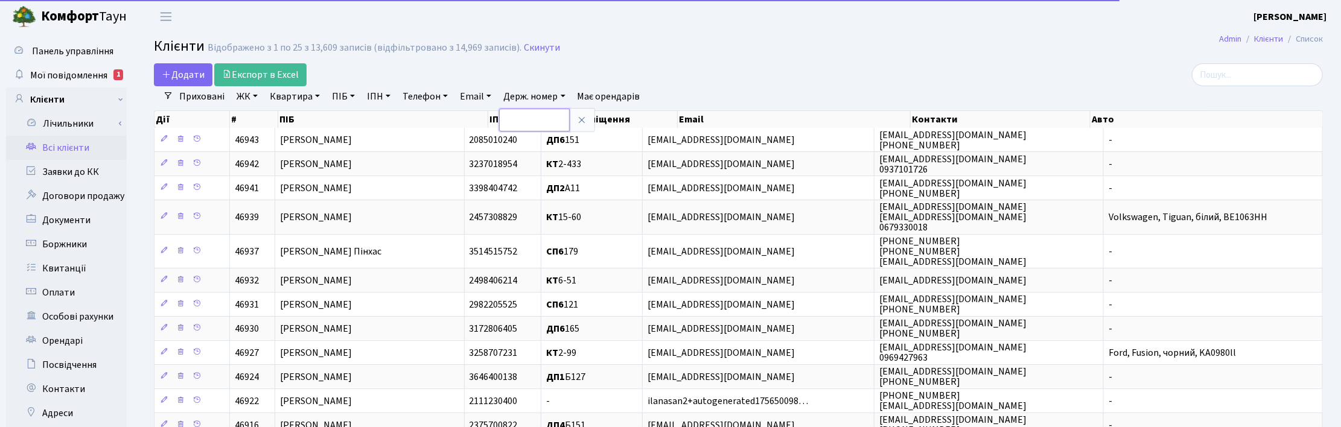
click at [520, 118] on input "text" at bounding box center [534, 120] width 71 height 23
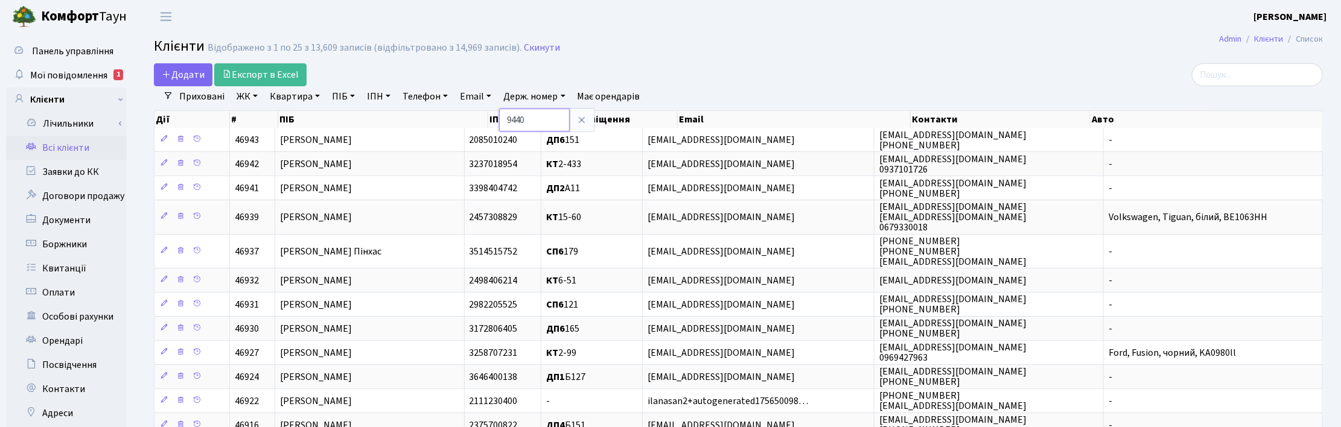
type input "9440"
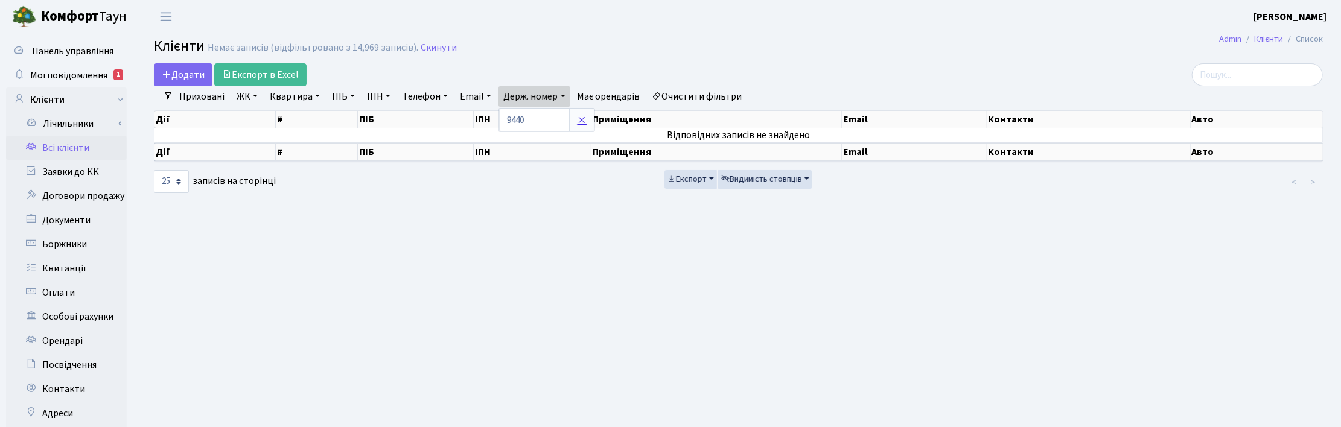
click at [581, 121] on icon at bounding box center [582, 120] width 10 height 10
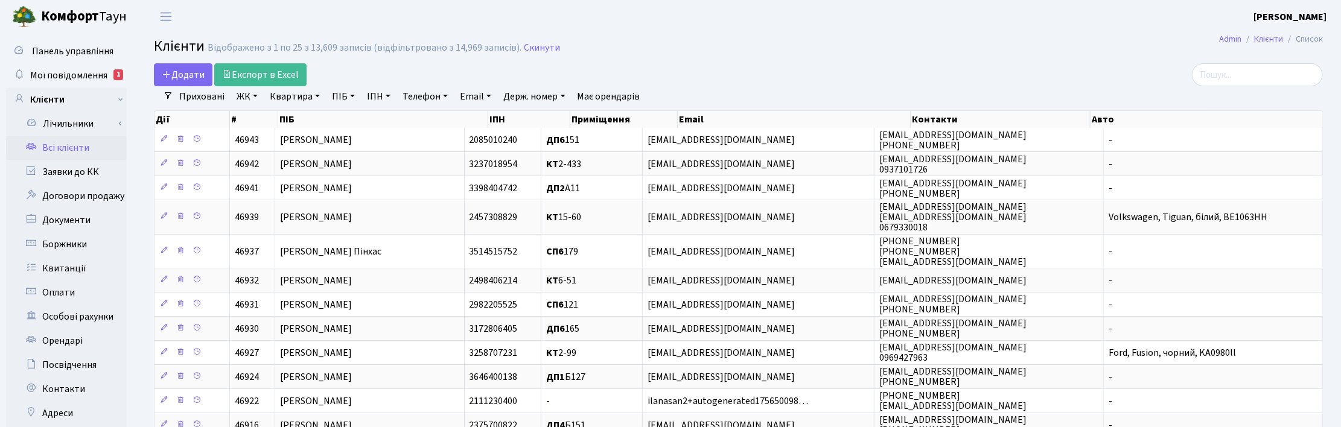
click at [302, 97] on link "Квартира" at bounding box center [295, 96] width 60 height 21
click at [300, 118] on input "text" at bounding box center [301, 120] width 71 height 23
click at [767, 74] on div "Додати Експорт в Excel" at bounding box center [540, 74] width 773 height 23
click at [865, 51] on h2 "Клієнти Відображено з 1 по 25 з 13,609 записів (відфільтровано з 14,969 записів…" at bounding box center [738, 48] width 1169 height 21
click at [317, 92] on link "Квартира" at bounding box center [295, 96] width 60 height 21
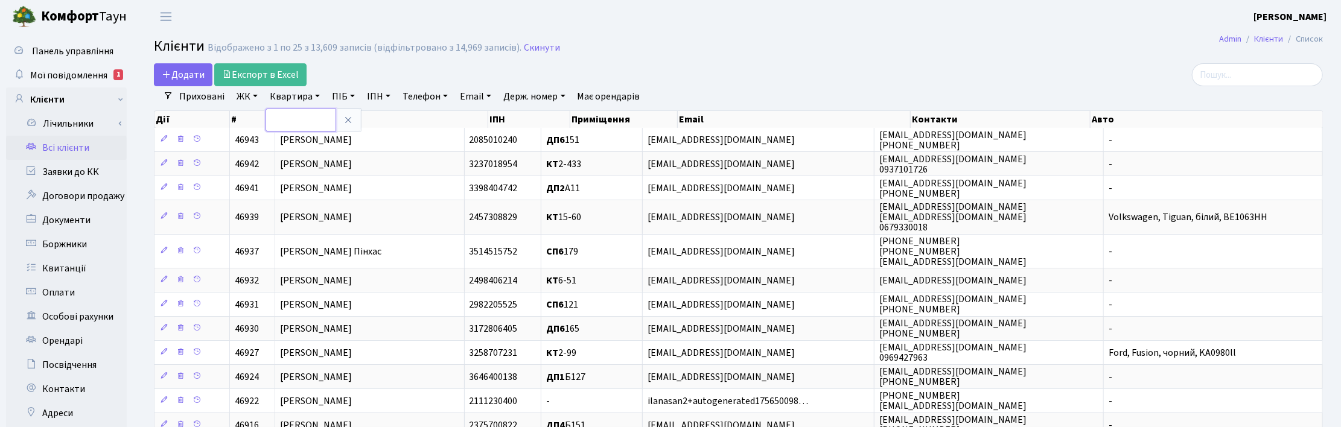
click at [314, 115] on input "text" at bounding box center [301, 120] width 71 height 23
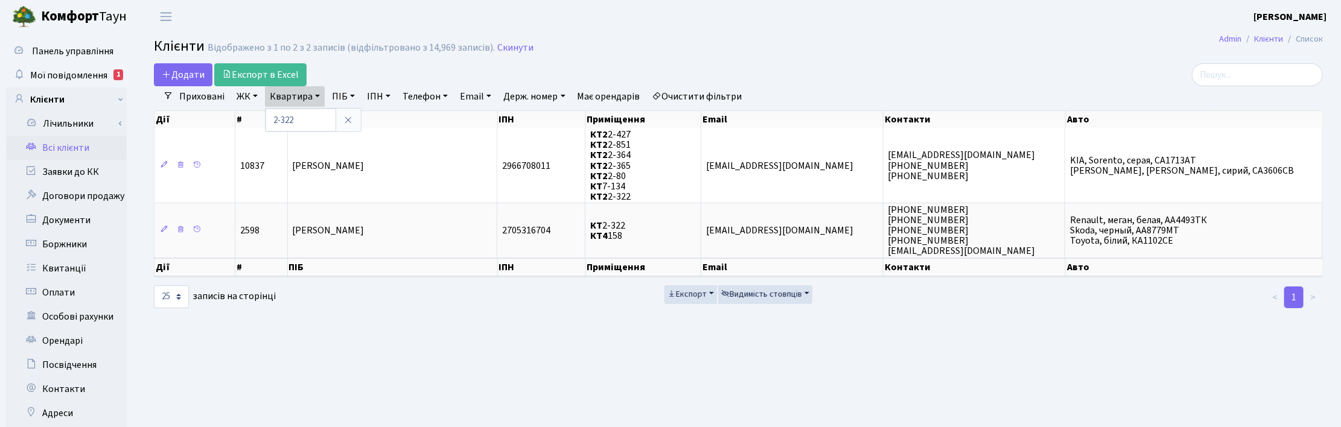
click at [877, 40] on h2 "Клієнти Відображено з 1 по 2 з 2 записів (відфільтровано з 14,969 записів). Ски…" at bounding box center [738, 48] width 1169 height 21
click at [859, 22] on header "Комфорт Таун Корчун І. С. Мій обліковий запис Вийти" at bounding box center [670, 16] width 1341 height 33
click at [317, 101] on link "Квартира" at bounding box center [295, 96] width 60 height 21
click at [302, 122] on input "2-322" at bounding box center [301, 120] width 71 height 23
type input "2-1478"
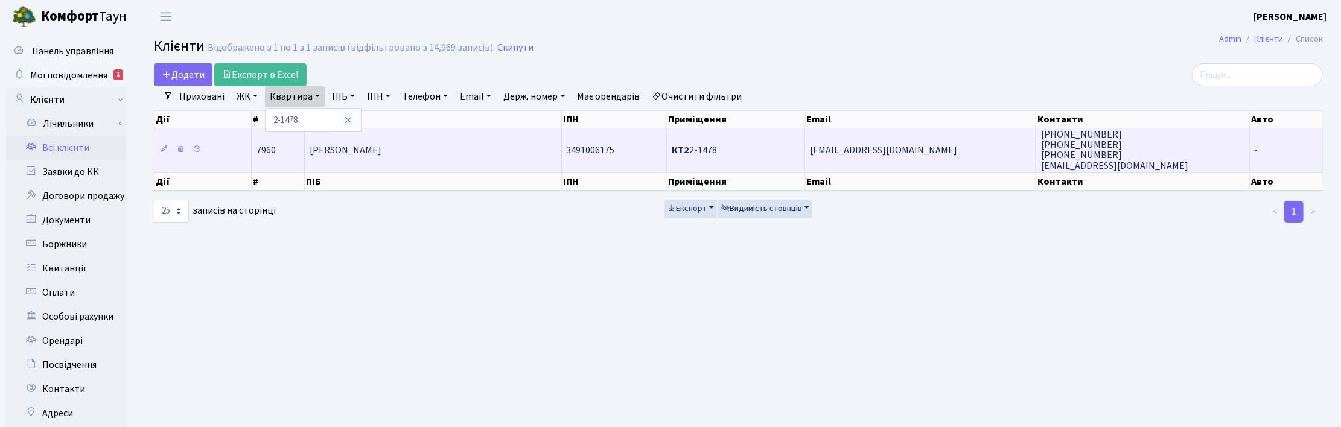
click at [375, 160] on td "Бондаренко Іван Миколайович" at bounding box center [433, 149] width 257 height 43
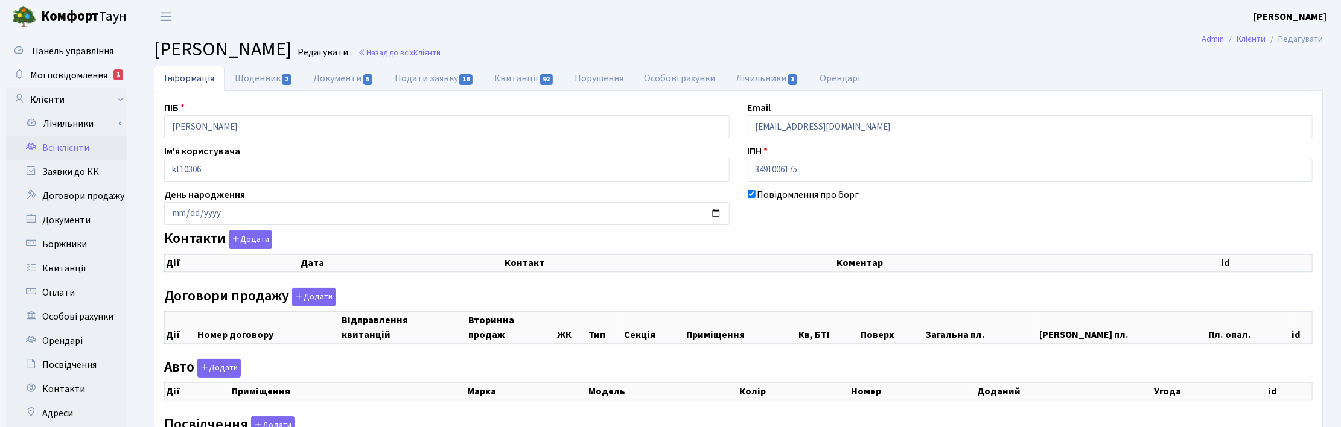
drag, startPoint x: 254, startPoint y: 80, endPoint x: 371, endPoint y: 113, distance: 121.5
click at [255, 80] on link "Щоденник 2" at bounding box center [264, 78] width 78 height 25
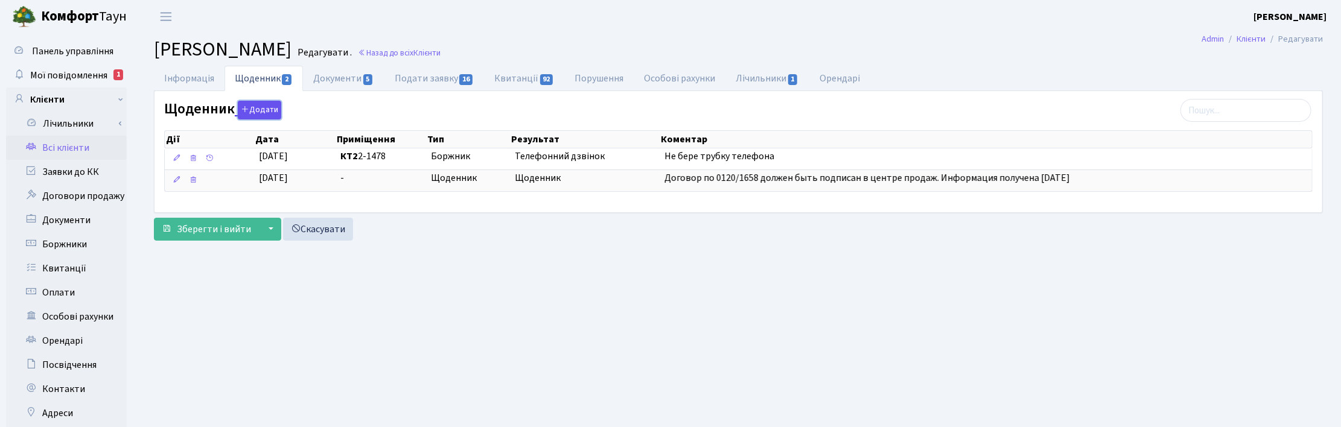
click at [254, 106] on button "Додати" at bounding box center [259, 110] width 43 height 19
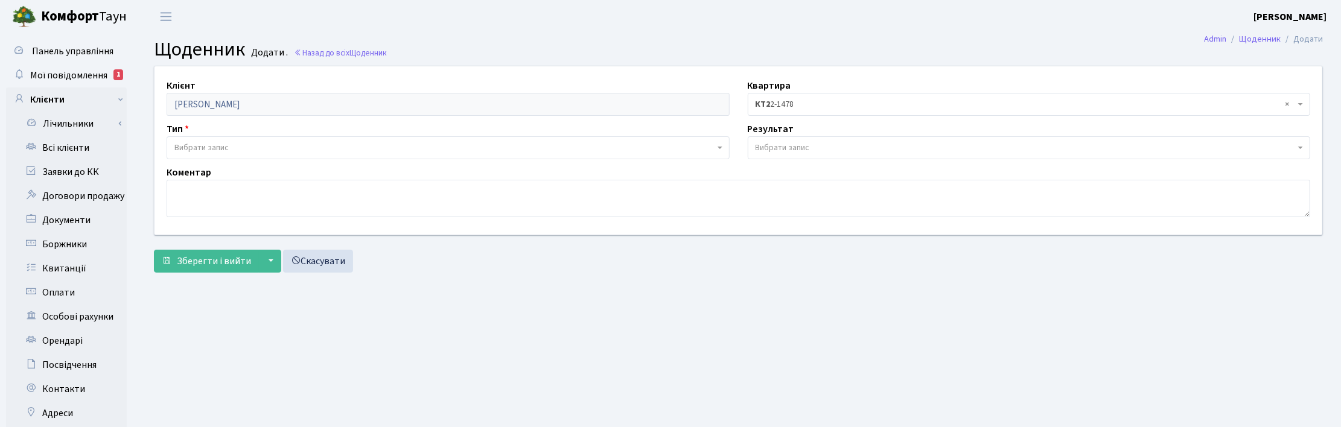
click at [200, 142] on span "Вибрати запис" at bounding box center [201, 148] width 54 height 12
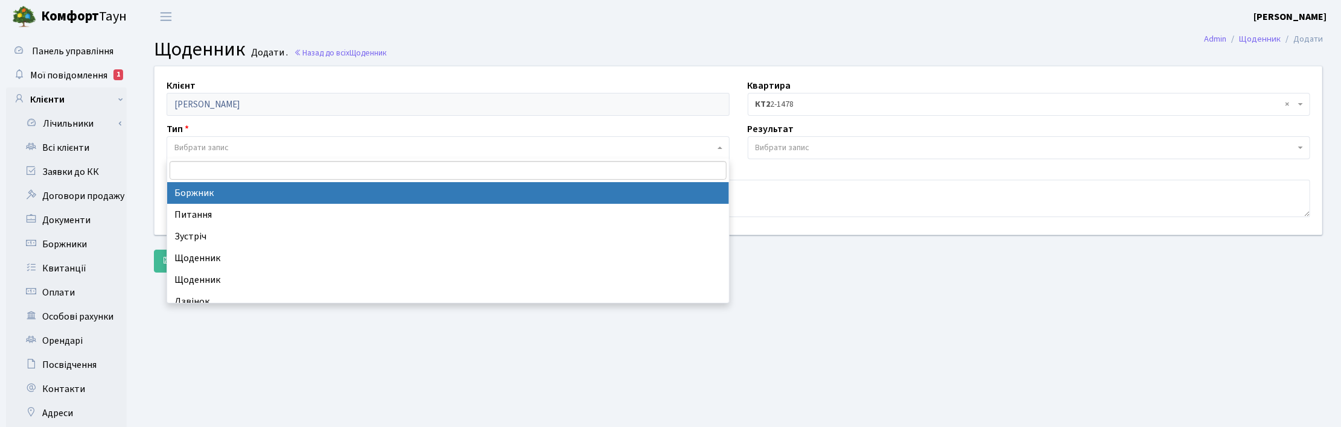
select select "189"
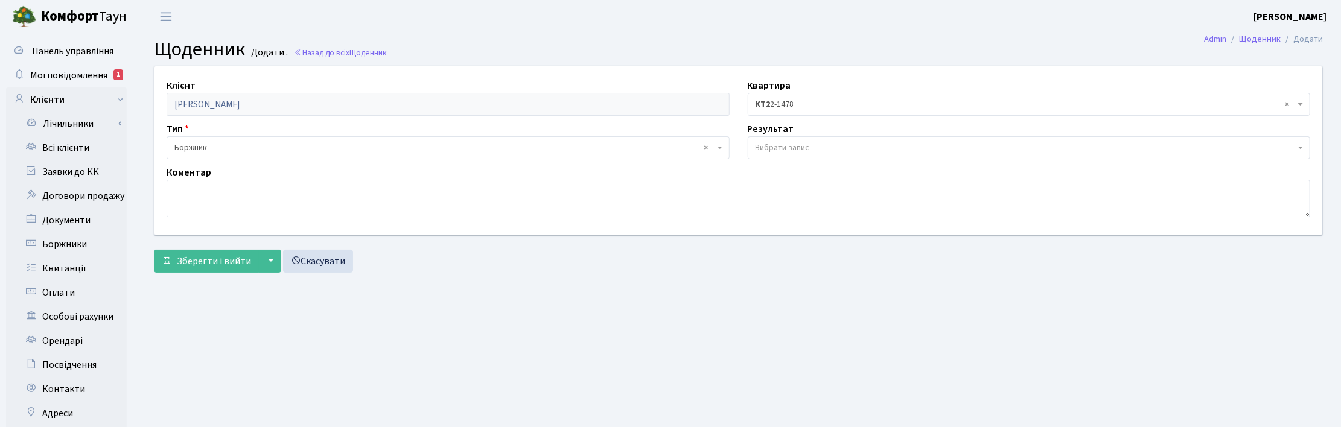
click at [771, 145] on span "Вибрати запис" at bounding box center [783, 148] width 54 height 12
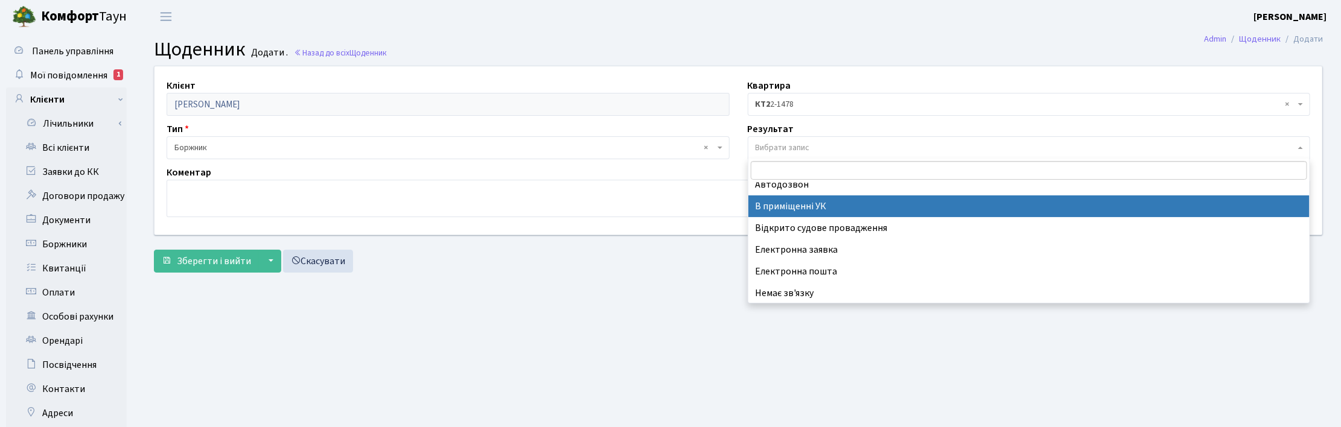
scroll to position [74, 0]
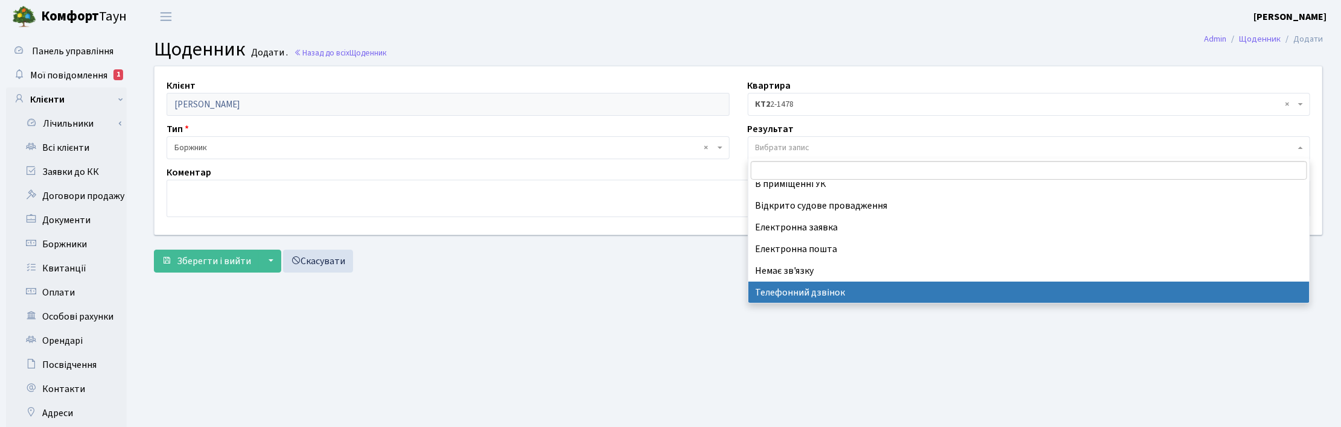
select select "196"
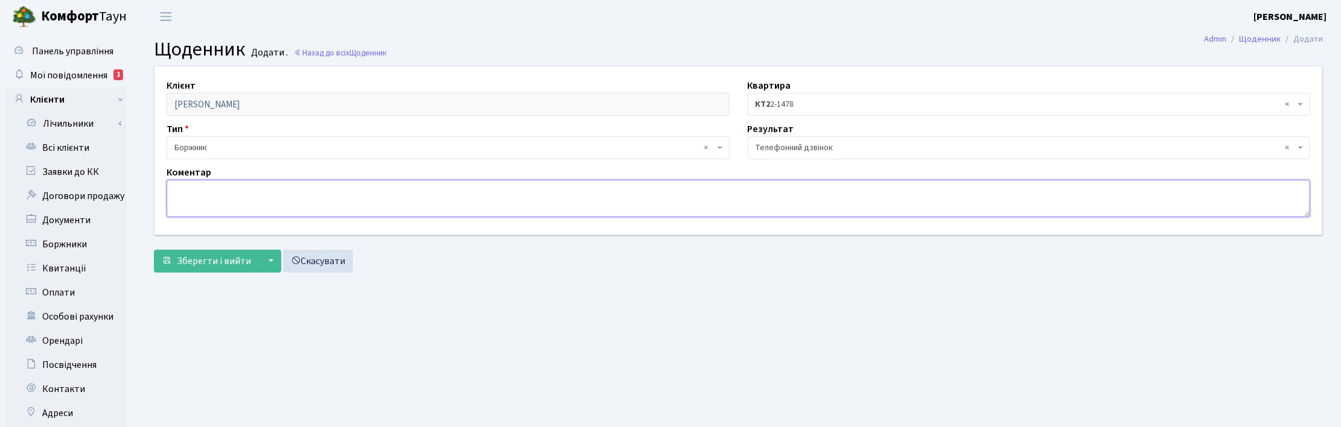
click at [219, 209] on textarea at bounding box center [739, 198] width 1144 height 37
click at [308, 191] on textarea "Обіцяють закрити борг до кінця тижня." at bounding box center [739, 198] width 1144 height 37
click at [305, 191] on textarea "Обіцяють закрити борг до кінця тижня." at bounding box center [739, 198] width 1144 height 37
click at [369, 190] on textarea "Обіцяють закрити борг до кінця цього тижня." at bounding box center [739, 198] width 1144 height 37
type textarea "Обіцяють закрити борг до кінця цього тижня (07.09.2025!)."
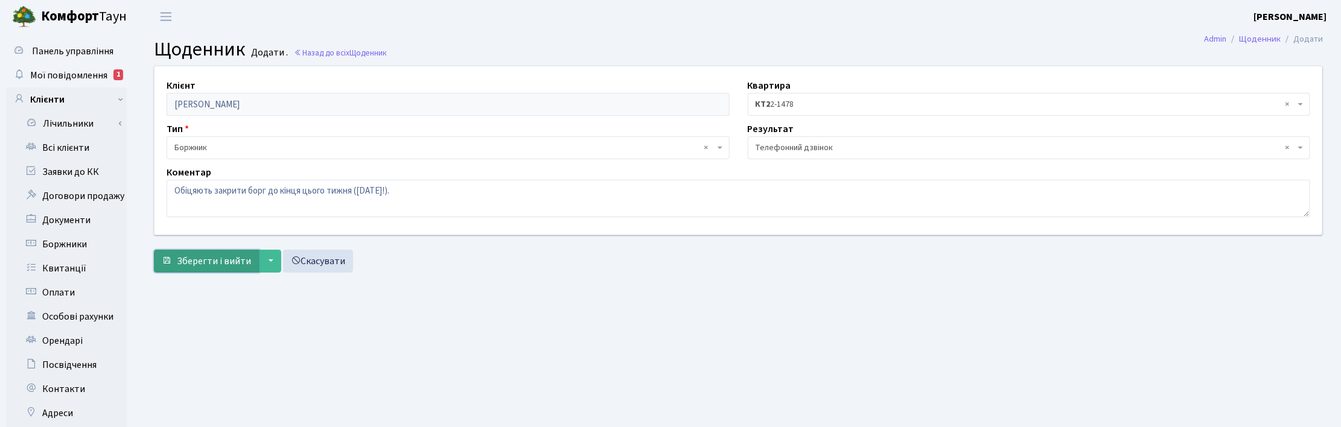
click at [227, 250] on button "Зберегти і вийти" at bounding box center [206, 261] width 105 height 23
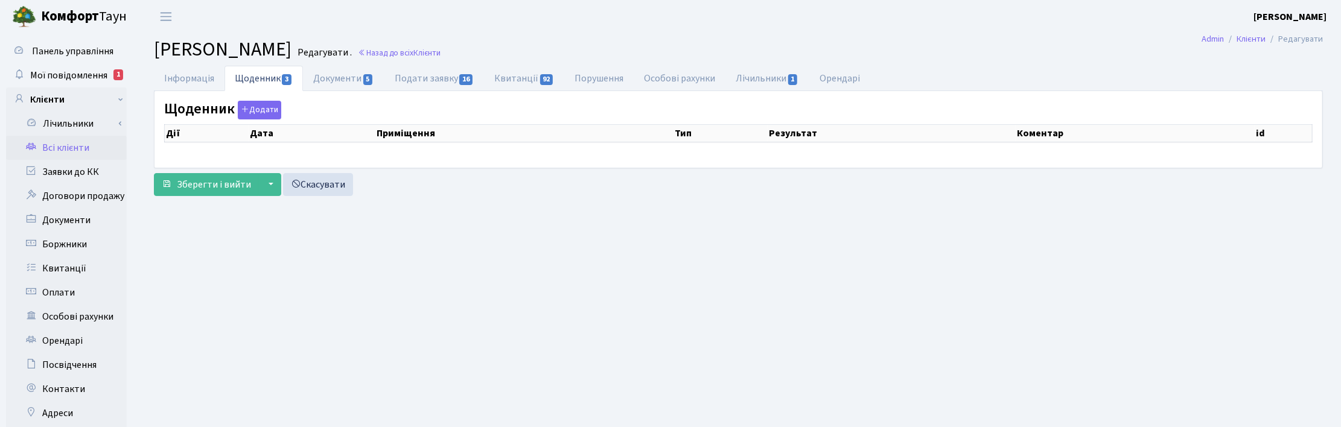
select select "25"
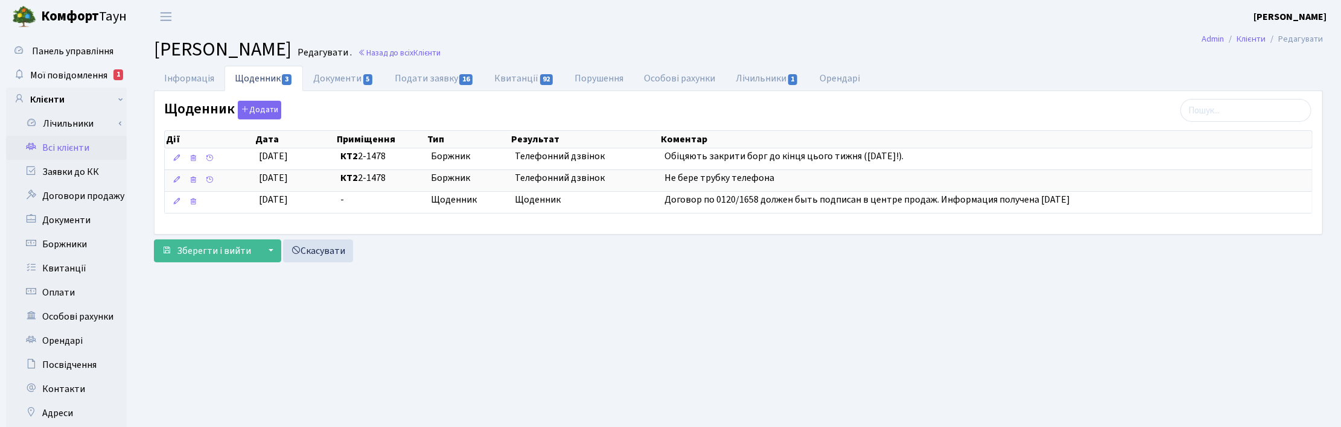
click at [751, 20] on header "Комфорт Таун Корчун І. С. Мій обліковий запис Вийти" at bounding box center [670, 16] width 1341 height 33
click at [197, 254] on span "Зберегти і вийти" at bounding box center [214, 250] width 74 height 13
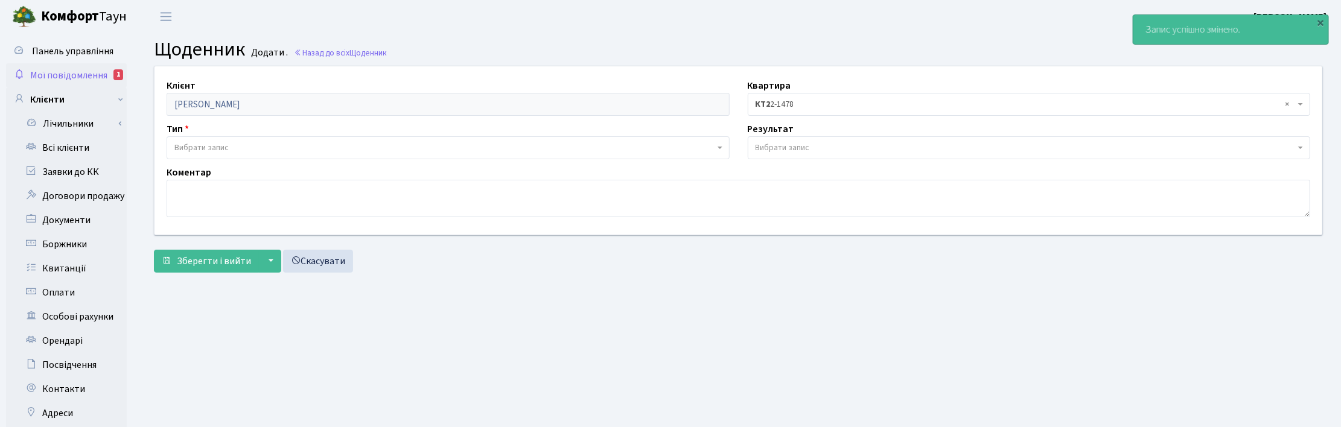
click at [58, 71] on span "Мої повідомлення" at bounding box center [68, 75] width 77 height 13
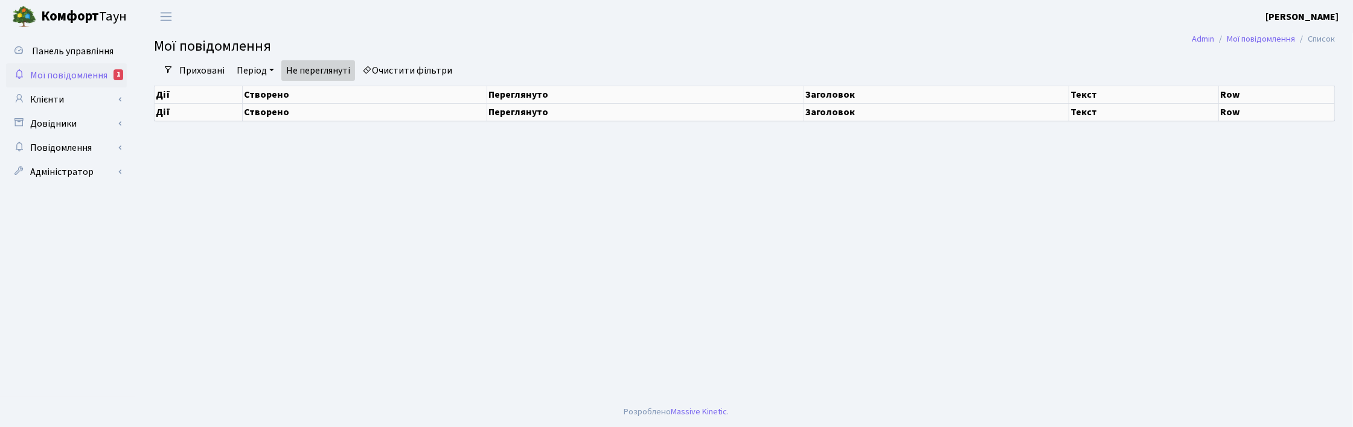
select select "25"
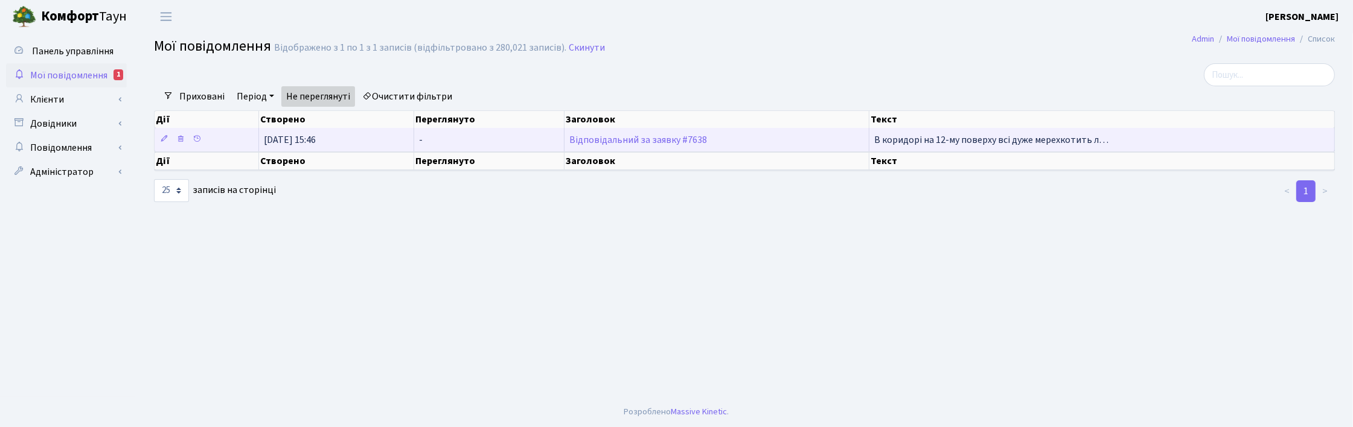
click at [593, 130] on td "Відповідальний за заявку #7638" at bounding box center [716, 140] width 305 height 24
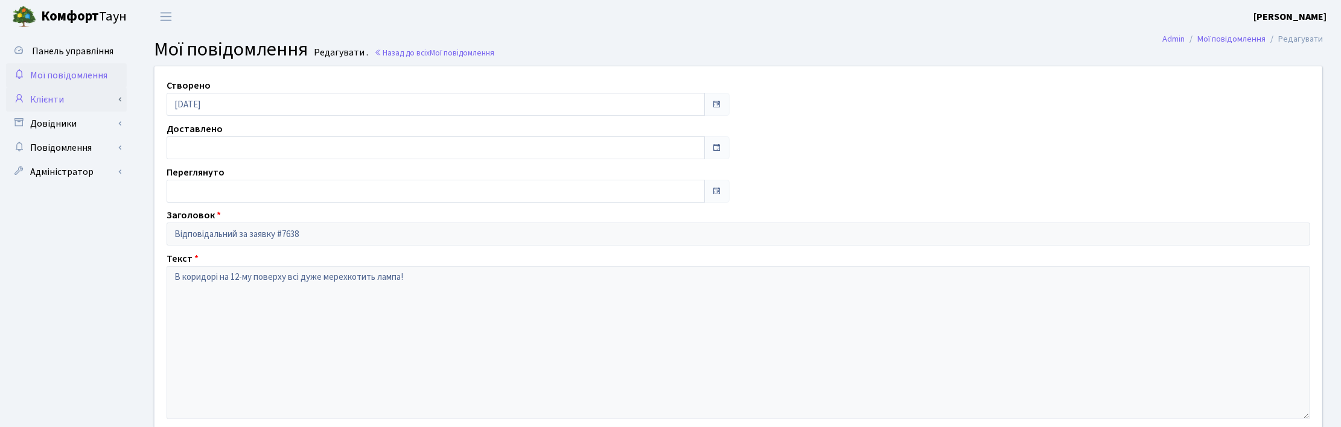
click at [62, 97] on link "Клієнти" at bounding box center [66, 100] width 121 height 24
